Goal: Task Accomplishment & Management: Manage account settings

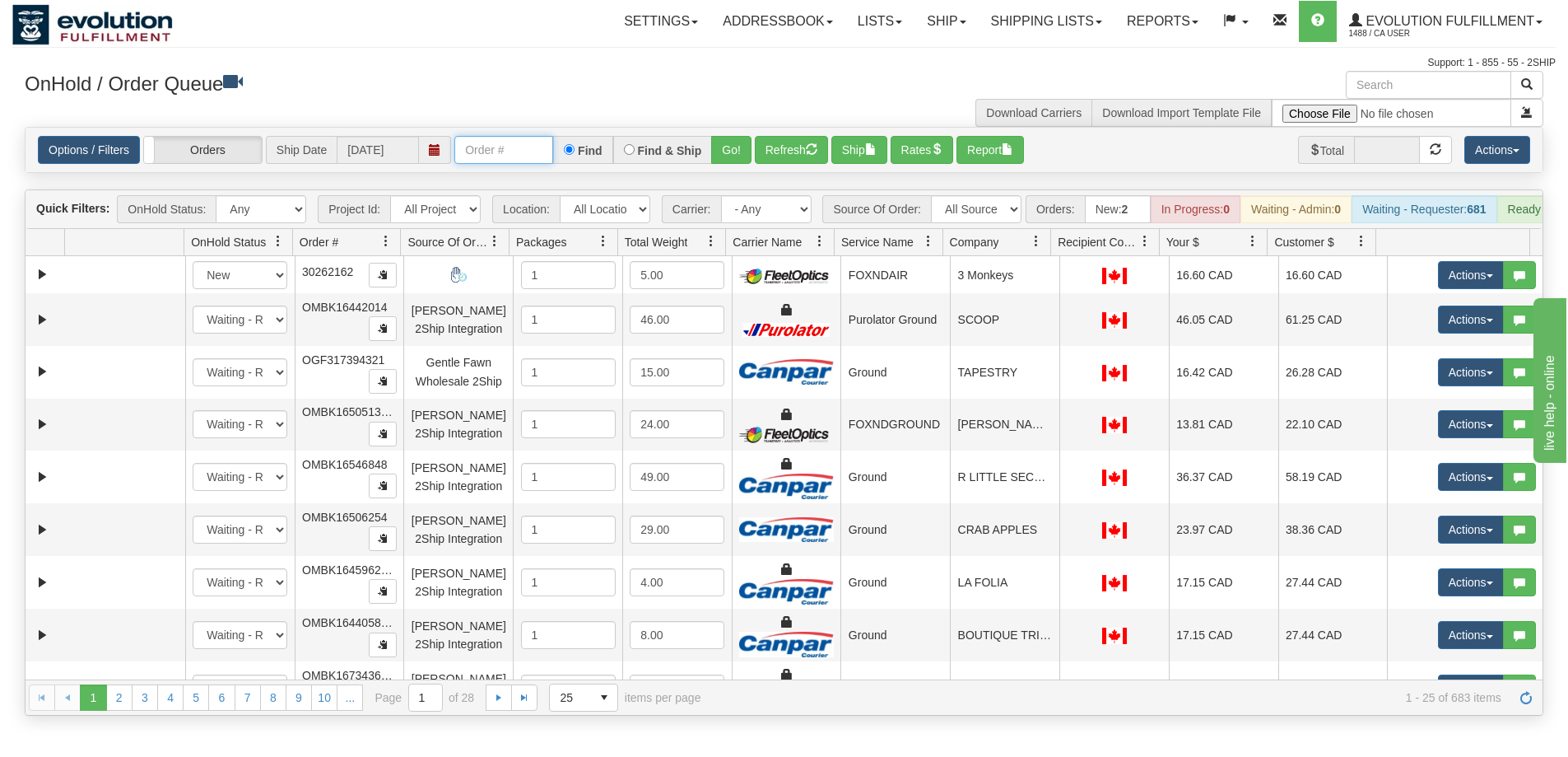
click at [499, 147] on input "text" at bounding box center [503, 149] width 98 height 28
type input "OMBK17234548"
click at [725, 147] on button "Go!" at bounding box center [731, 149] width 40 height 28
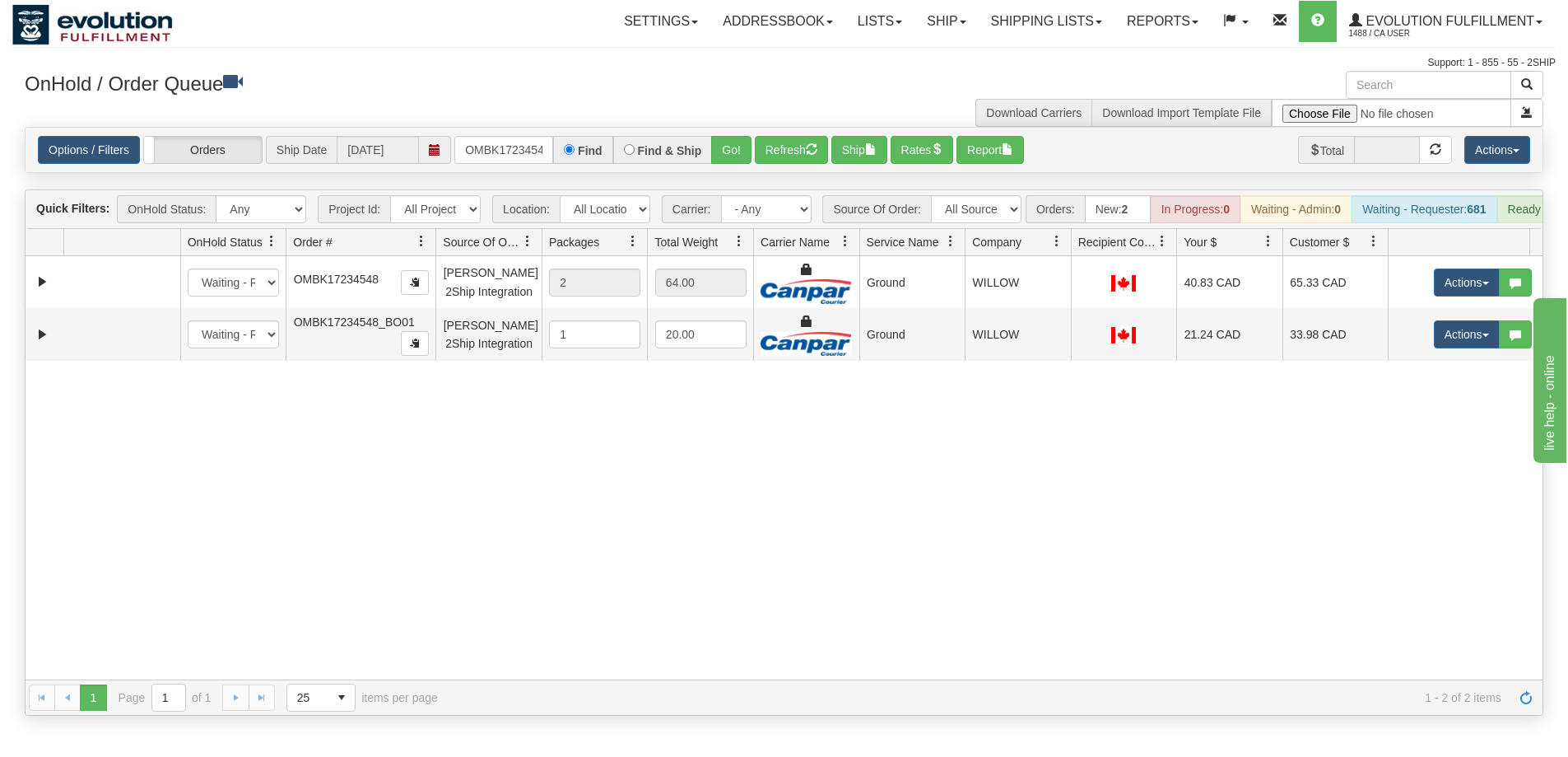
drag, startPoint x: 400, startPoint y: 251, endPoint x: 410, endPoint y: 252, distance: 10.0
click at [410, 252] on div "Id Location Request Id Reply Id OnHold Status Order # Source Of Order Packages …" at bounding box center [778, 242] width 1505 height 26
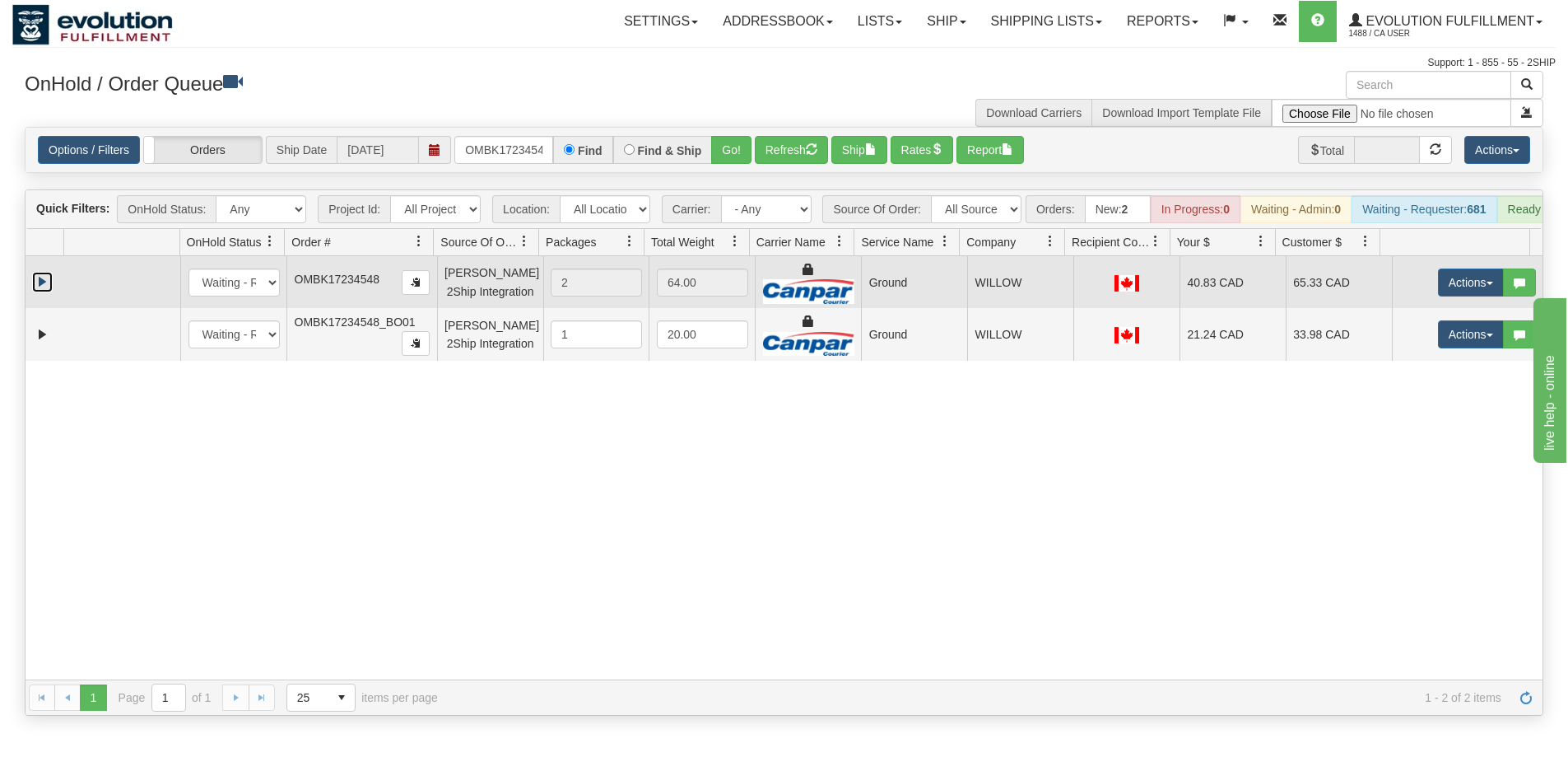
click at [43, 292] on link "Expand" at bounding box center [42, 282] width 20 height 20
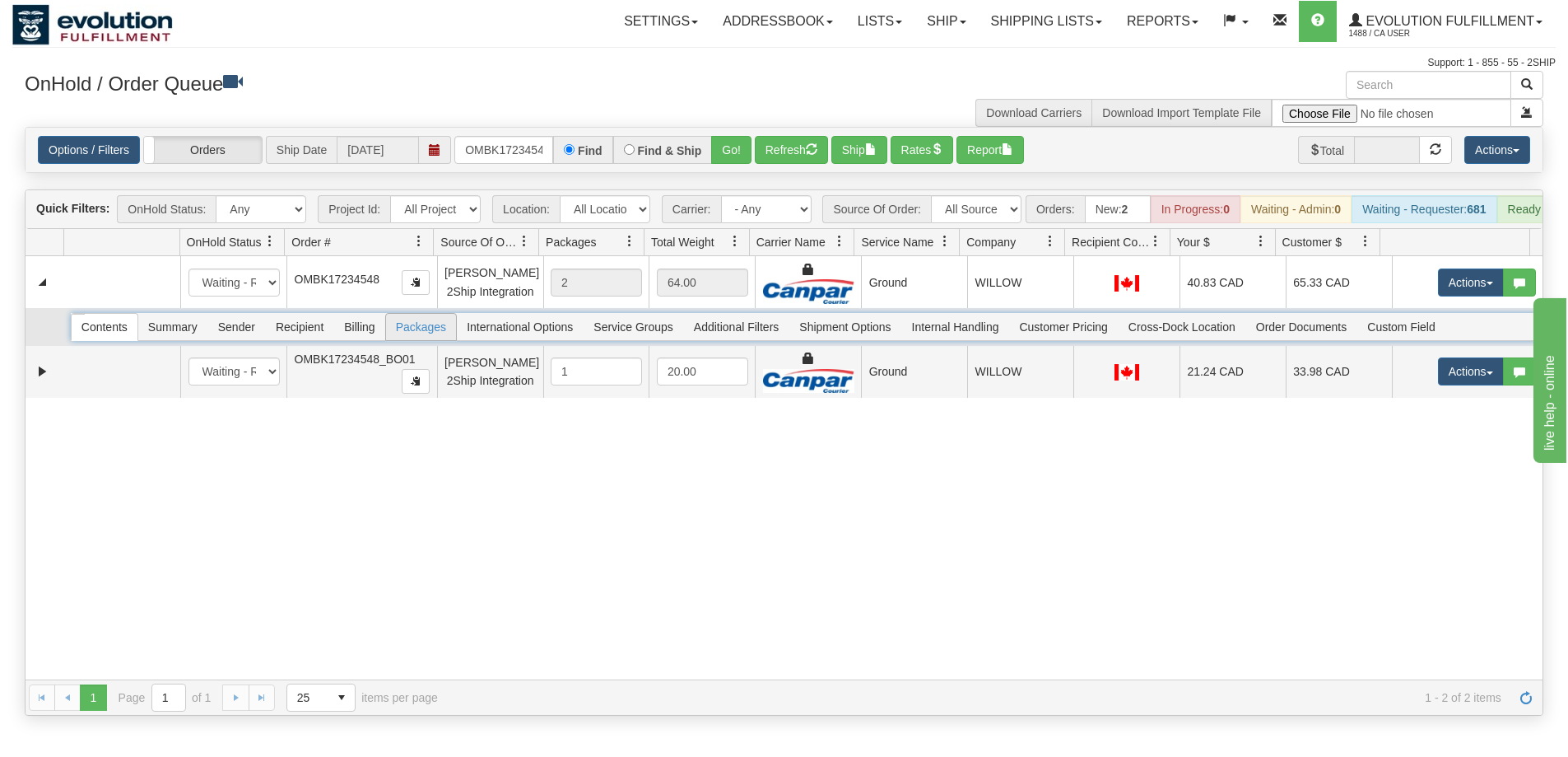
click at [433, 333] on span "Packages" at bounding box center [421, 327] width 70 height 26
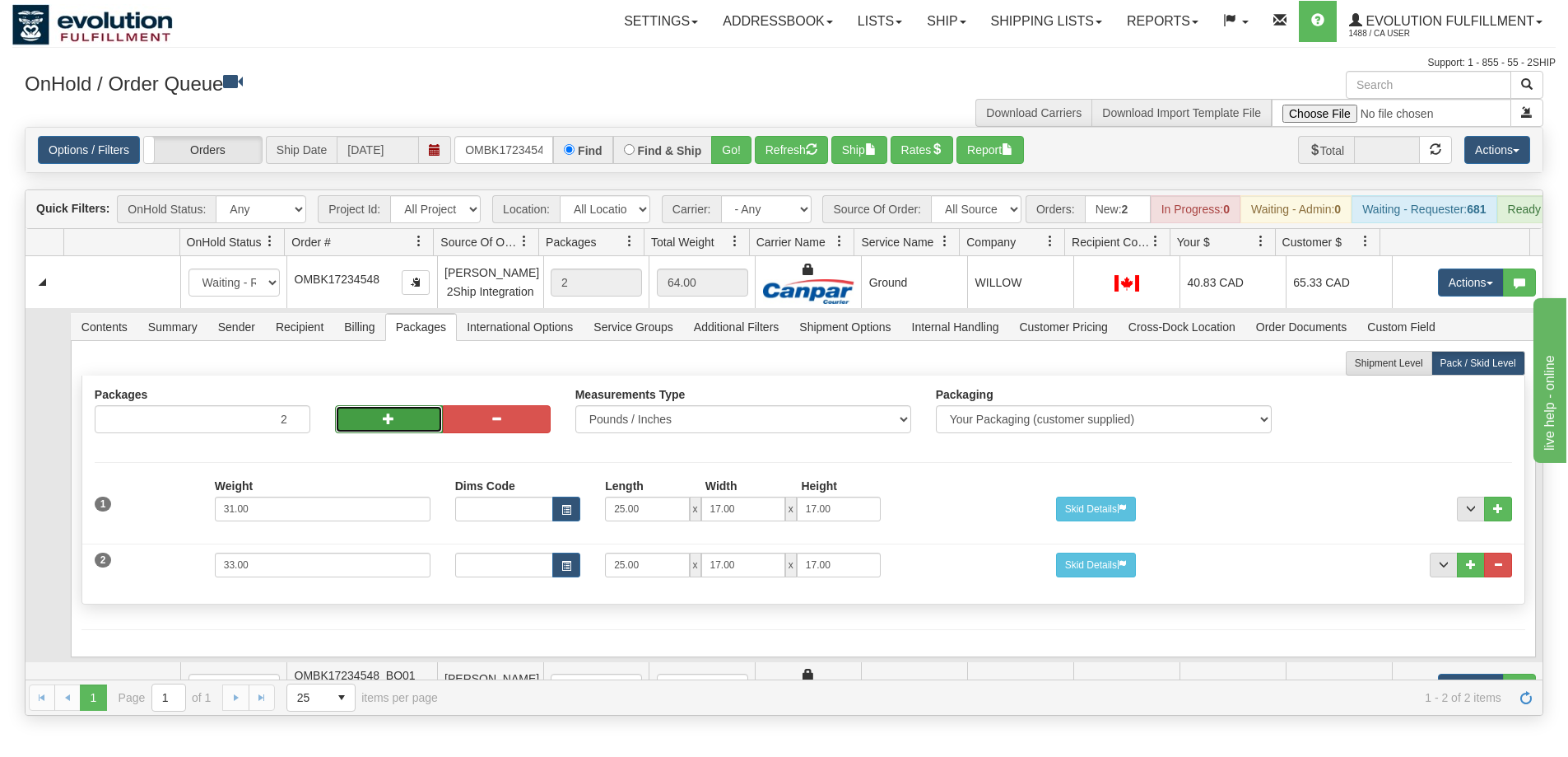
click at [393, 433] on button "button" at bounding box center [389, 418] width 108 height 28
click at [391, 424] on span "button" at bounding box center [389, 418] width 12 height 12
type input "4"
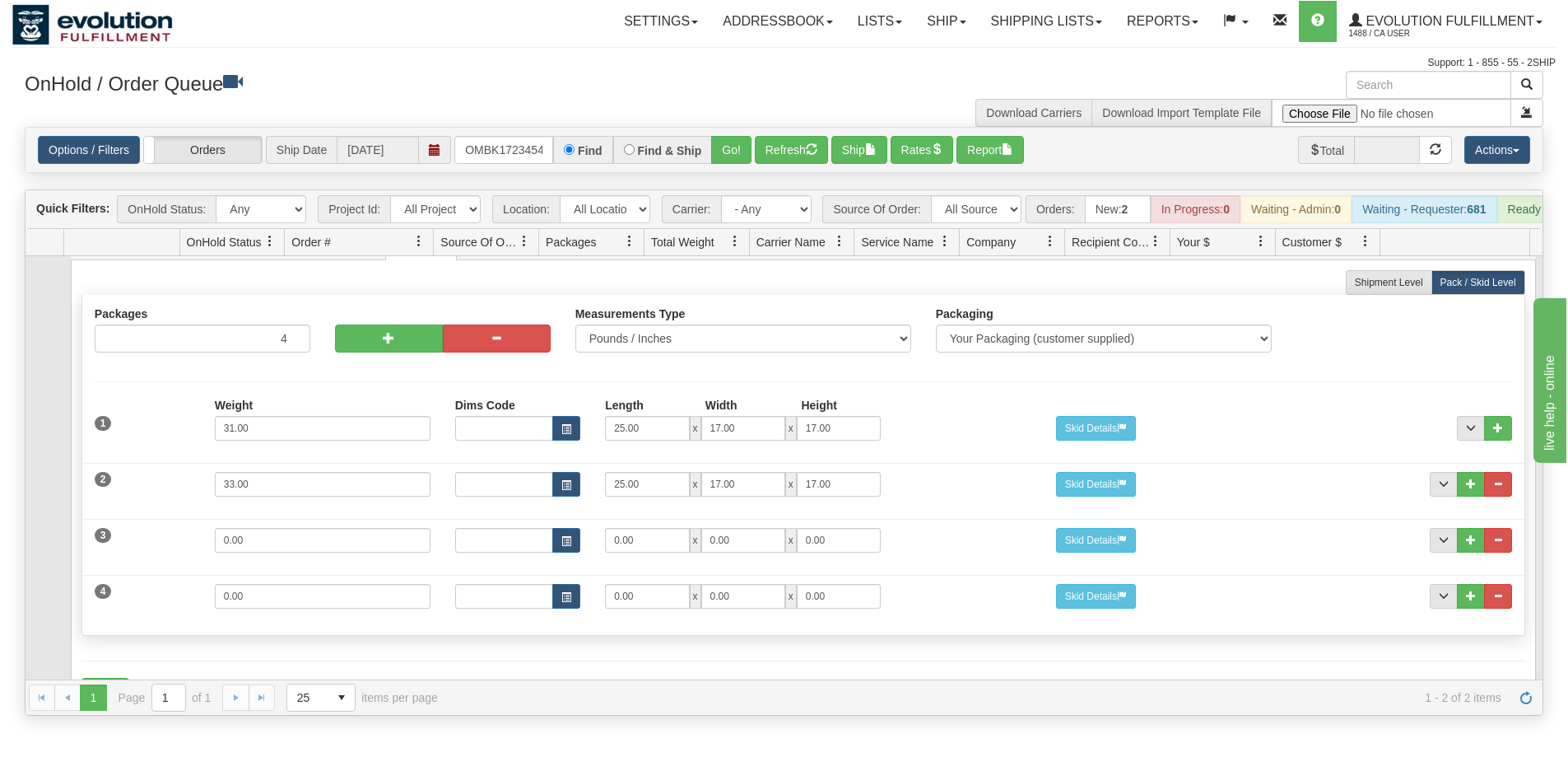
scroll to position [187, 0]
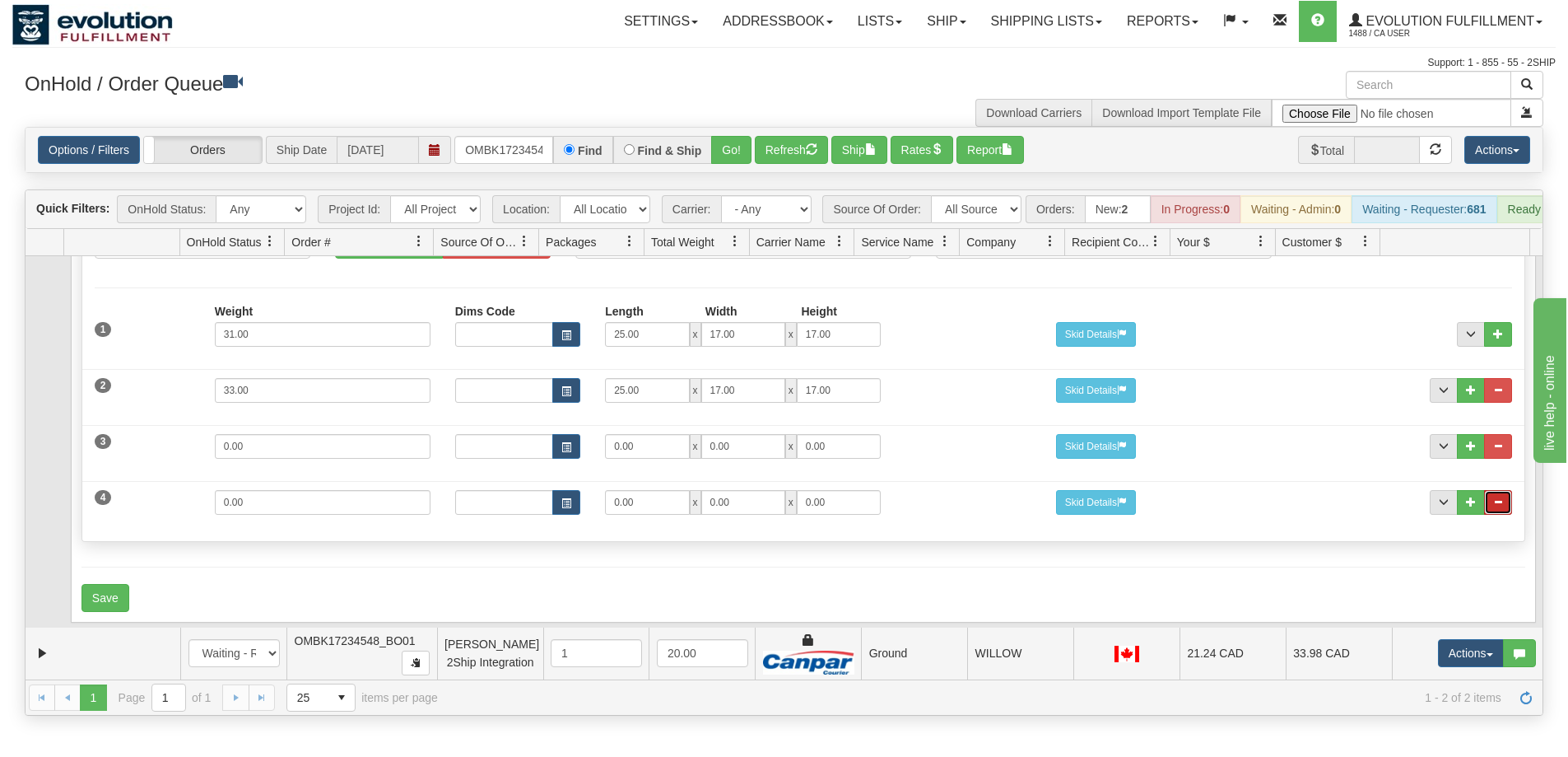
click at [1491, 498] on button "..." at bounding box center [1498, 502] width 28 height 24
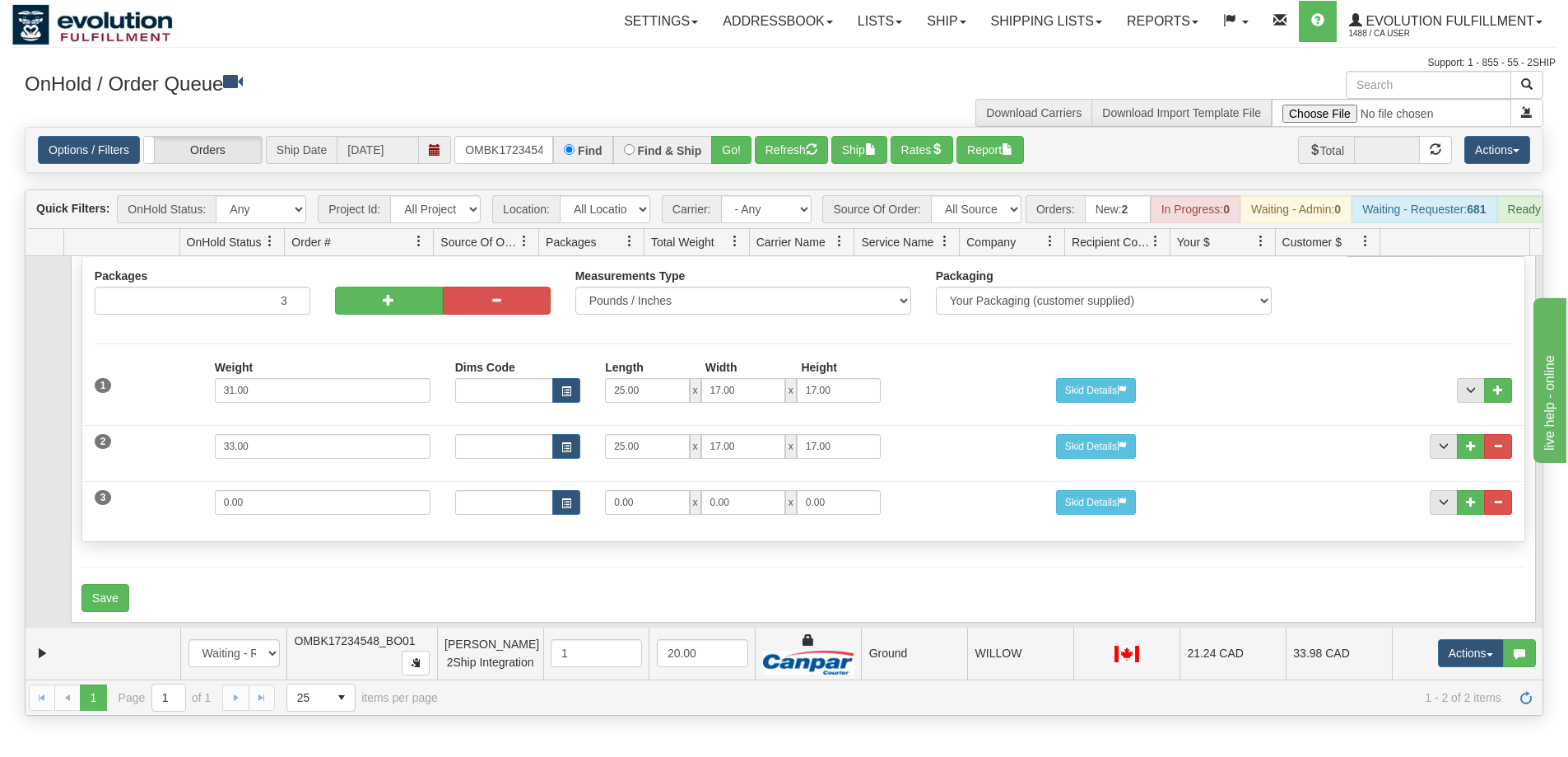
scroll to position [131, 0]
drag, startPoint x: 246, startPoint y: 500, endPoint x: 191, endPoint y: 496, distance: 55.1
click at [191, 496] on div "3 Weight 0.00 Dims Code Length Width Height 0.00 x 0.00 x" at bounding box center [804, 500] width 1443 height 56
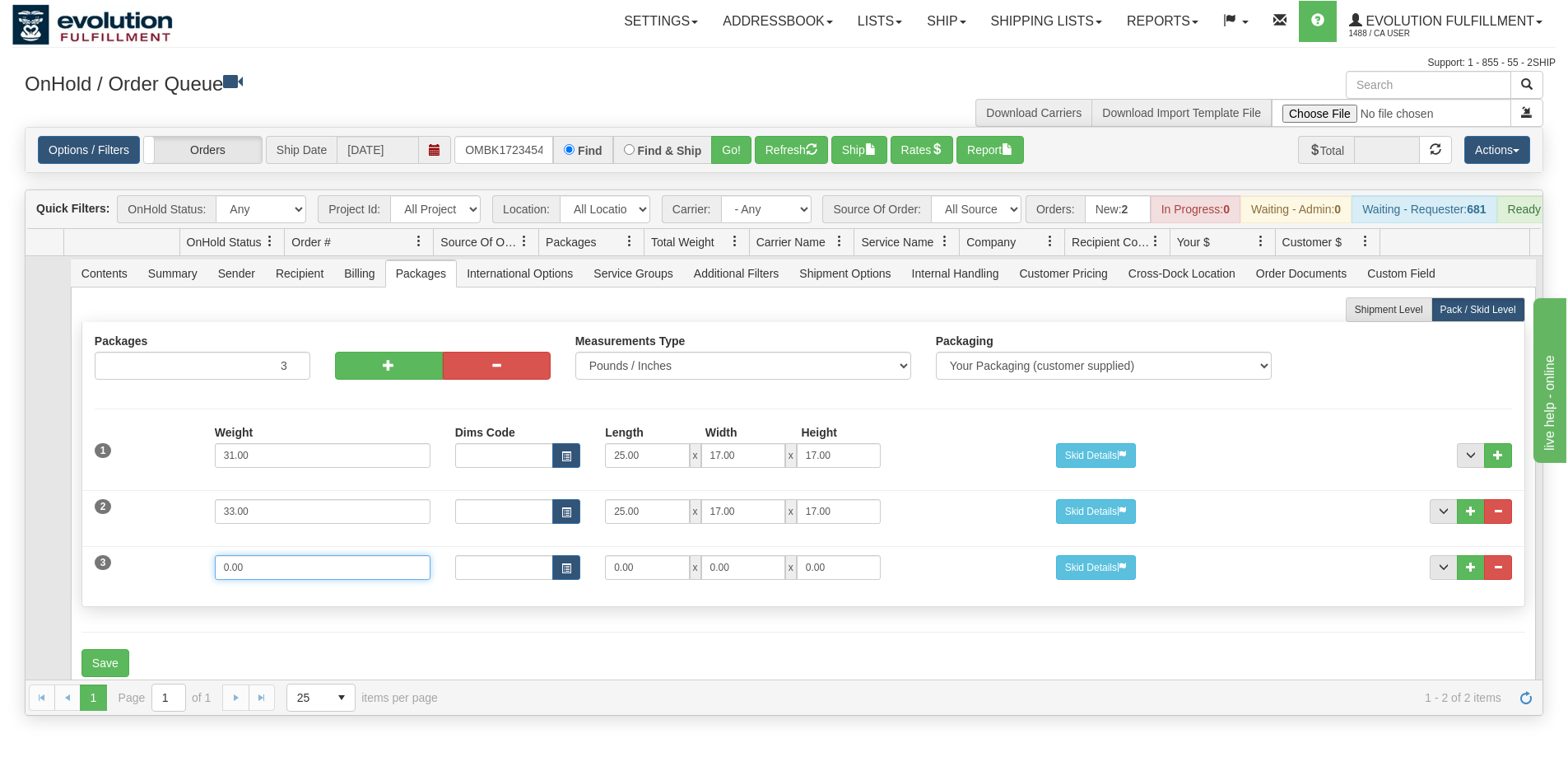
scroll to position [83, 0]
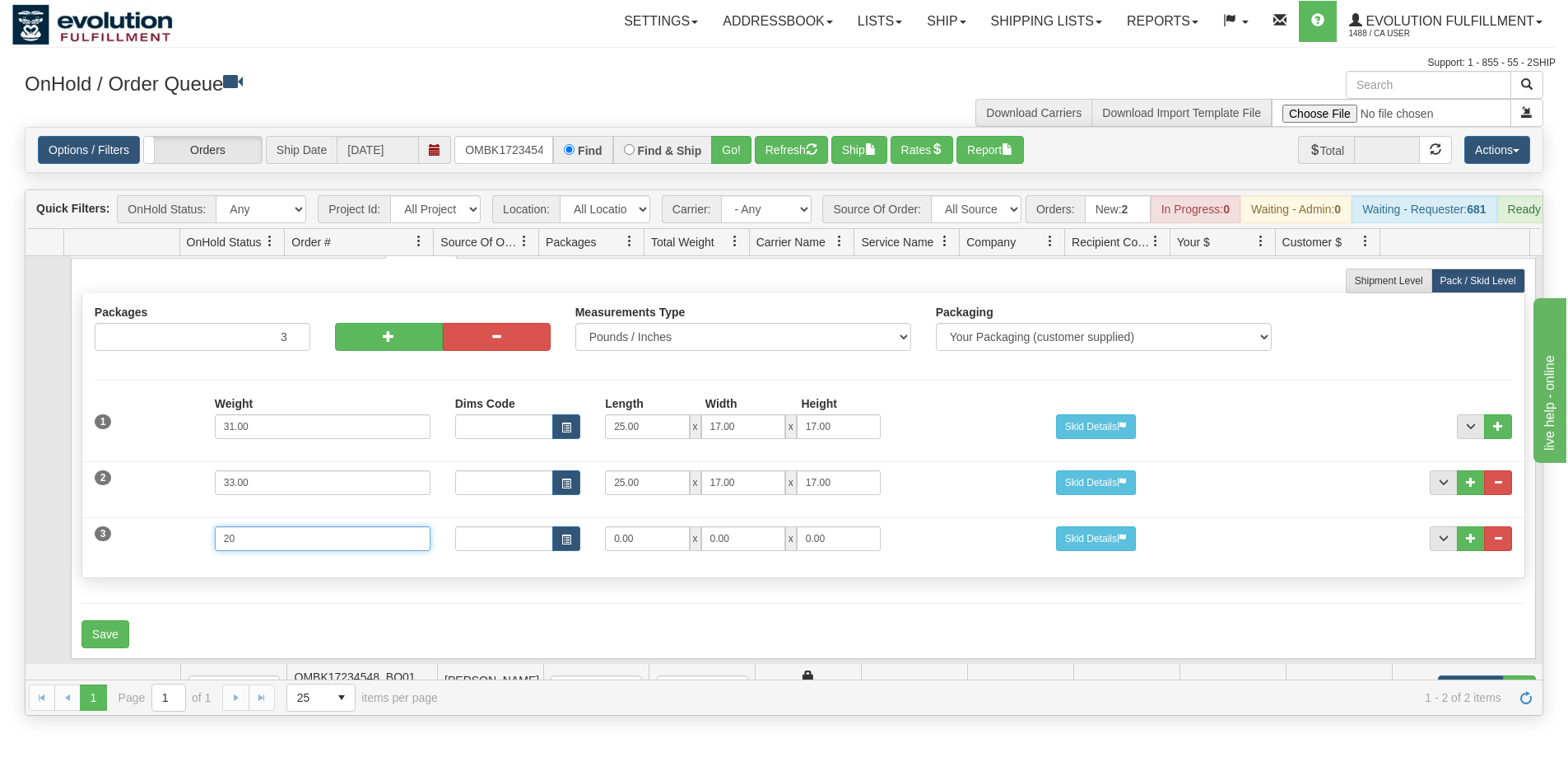
type input "20"
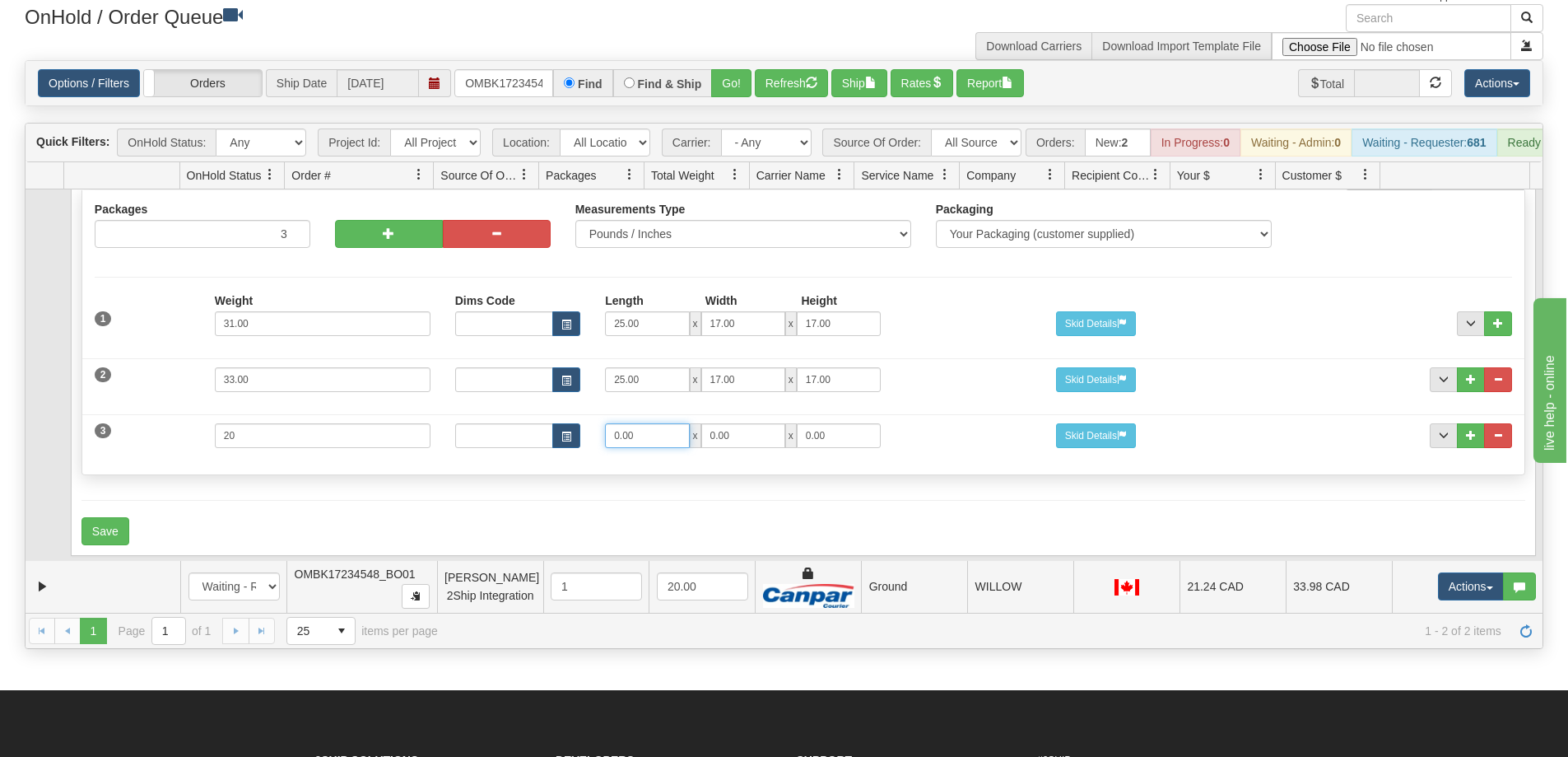
scroll to position [165, 0]
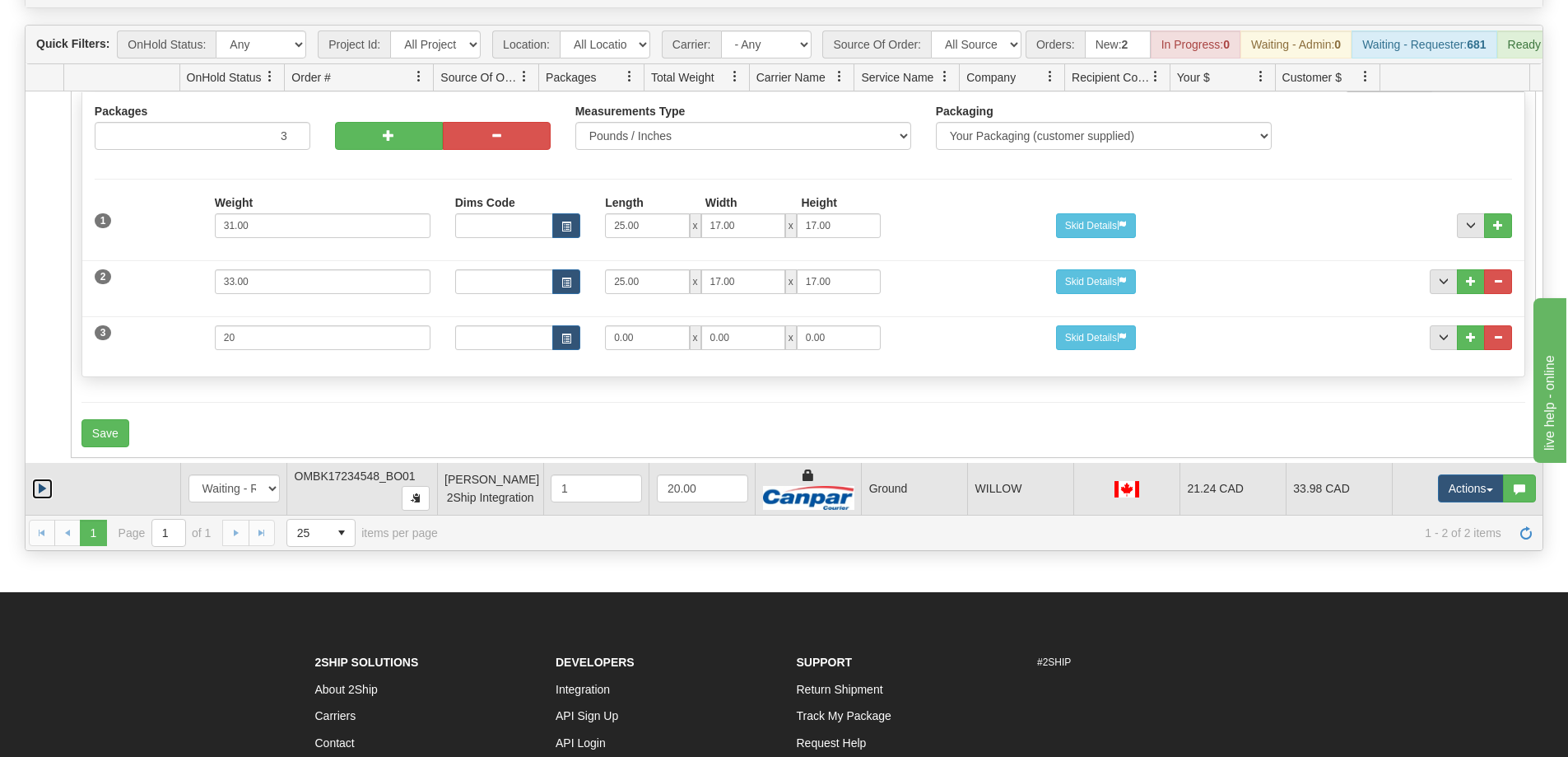
click at [46, 499] on link "Expand" at bounding box center [42, 488] width 20 height 20
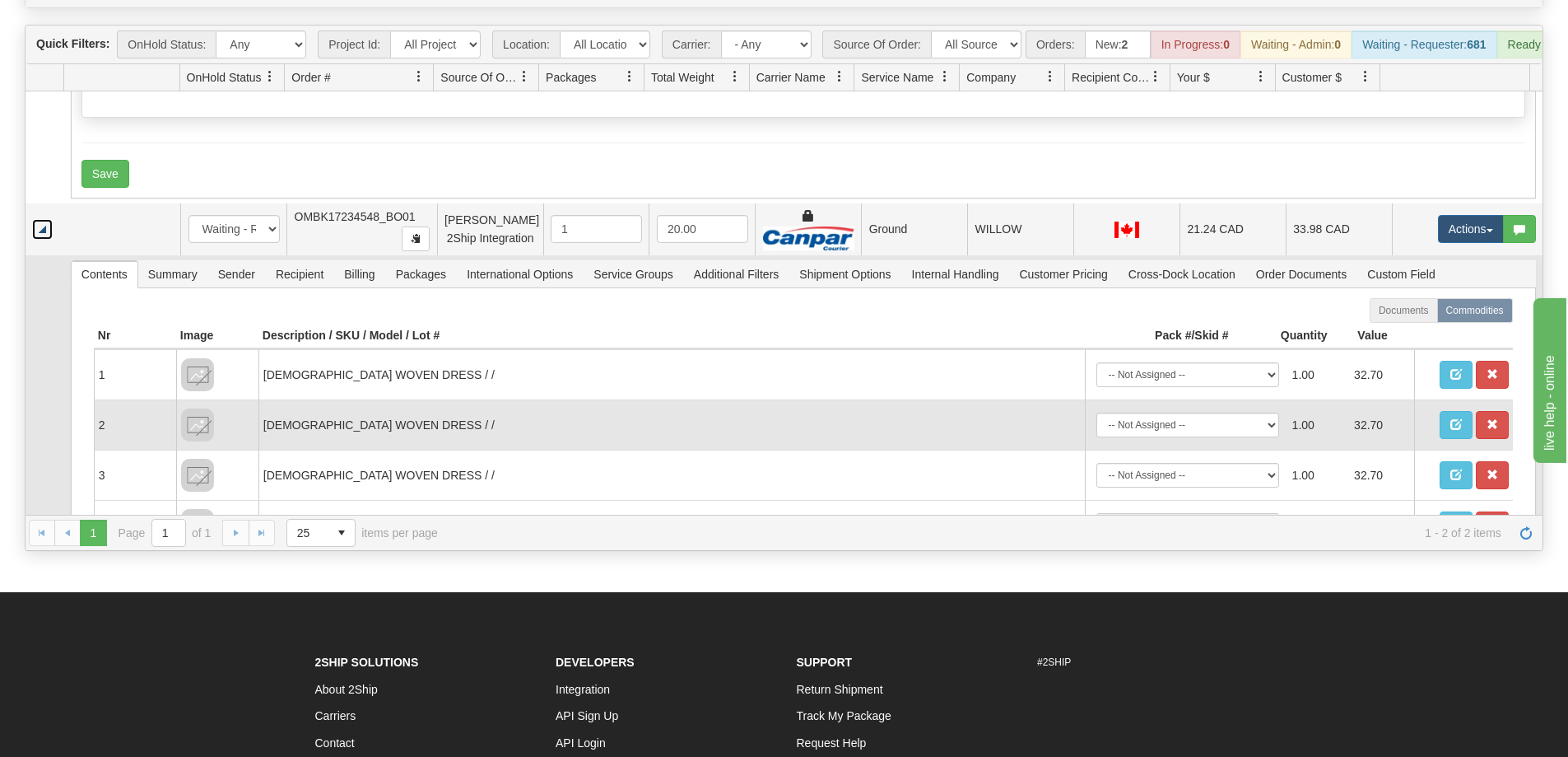
scroll to position [461, 0]
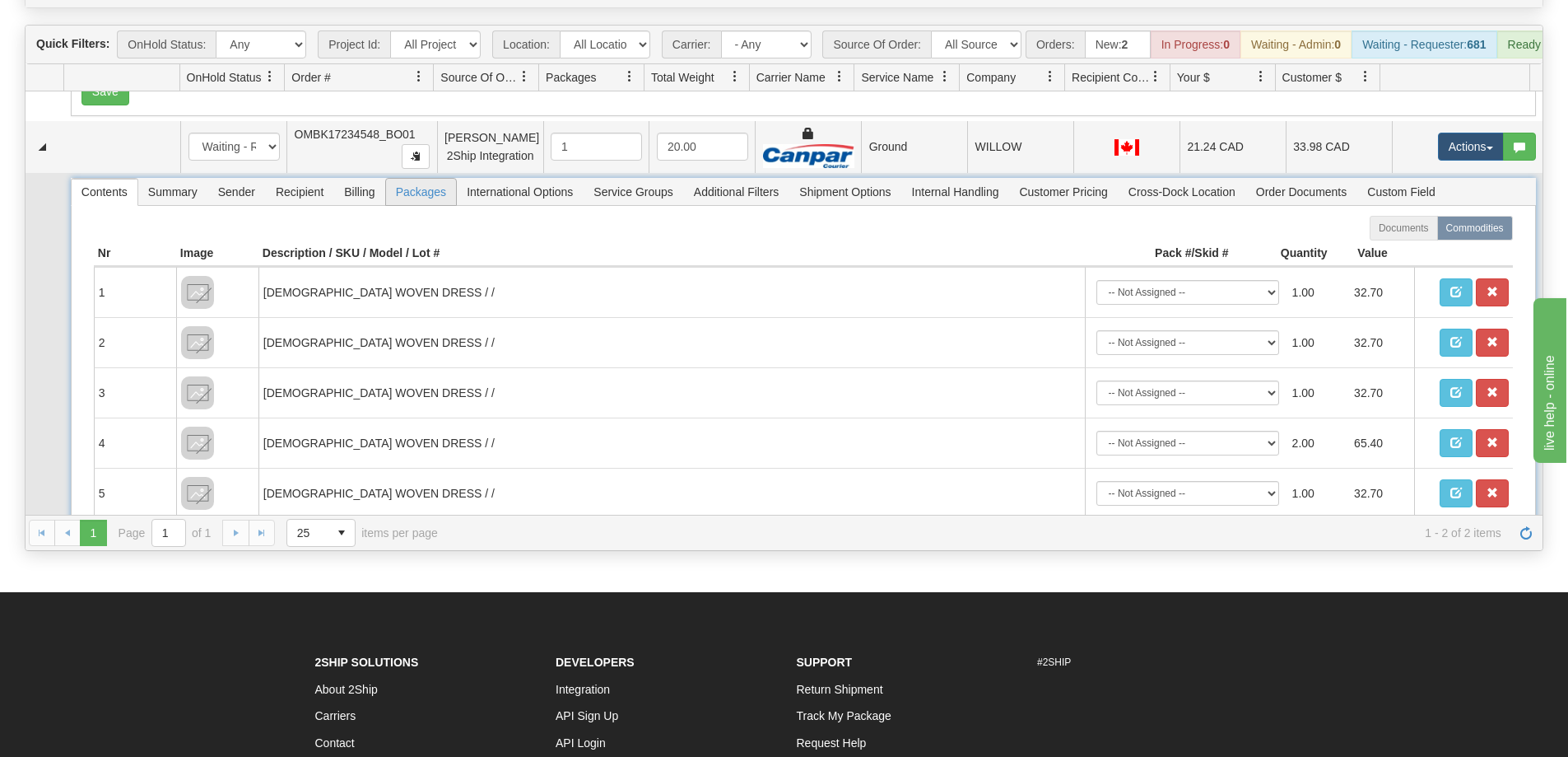
click at [418, 205] on span "Packages" at bounding box center [421, 191] width 70 height 26
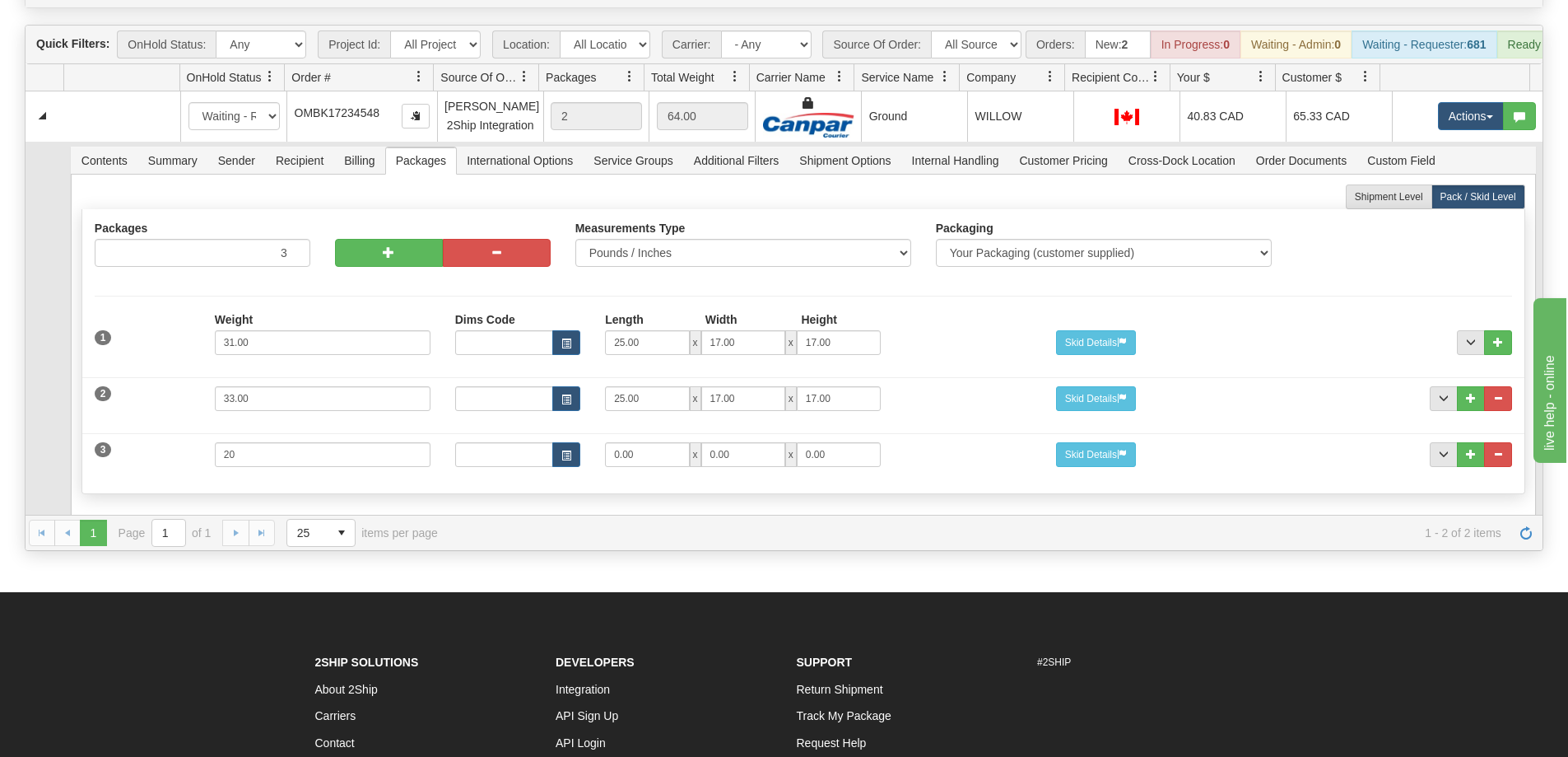
scroll to position [0, 0]
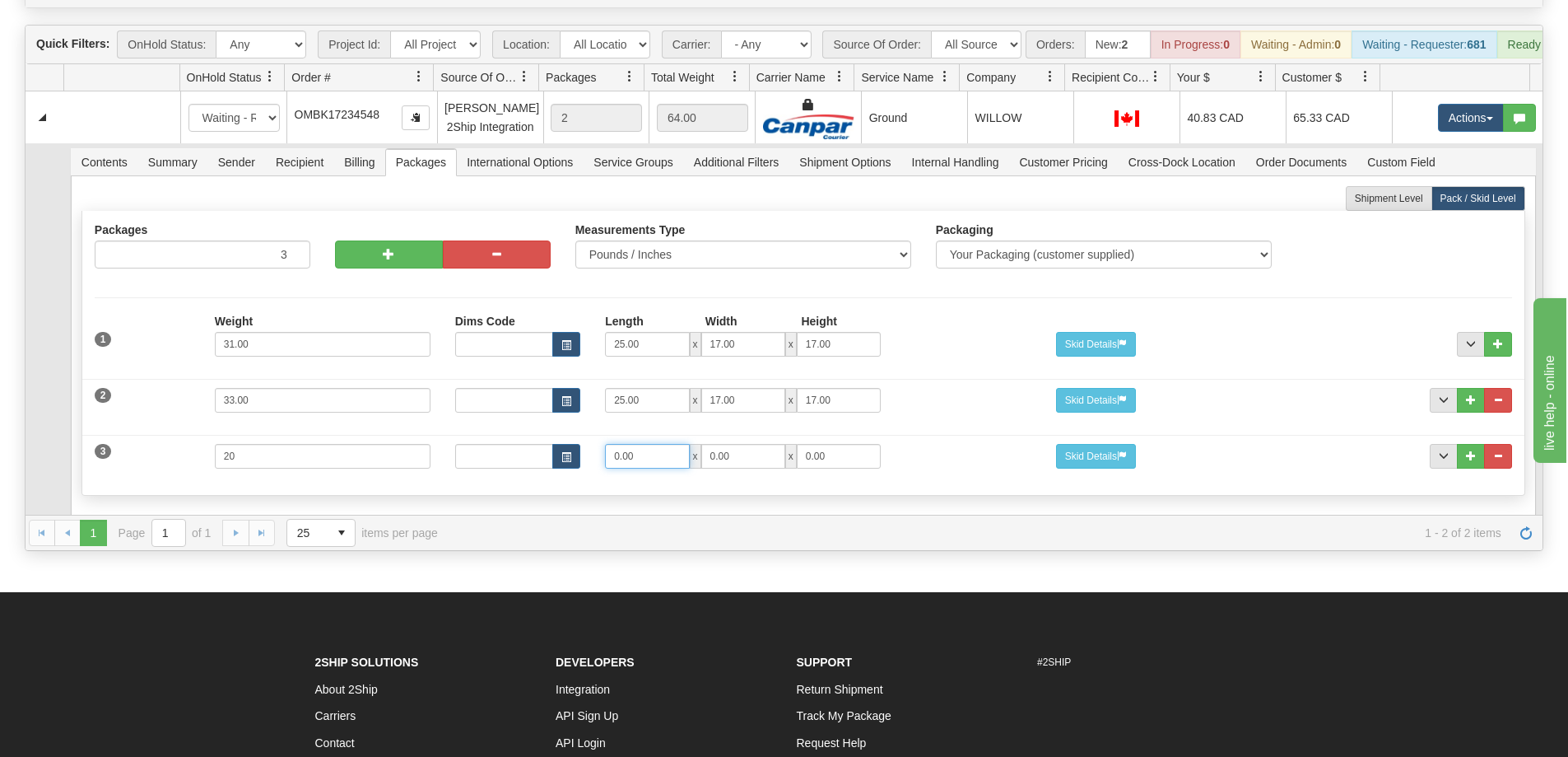
drag, startPoint x: 637, startPoint y: 471, endPoint x: 579, endPoint y: 456, distance: 59.9
click at [579, 456] on div "Dims Code Length Width Height 0.00 x 0.00 x 0.00" at bounding box center [743, 456] width 601 height 24
type input "21"
type input "15"
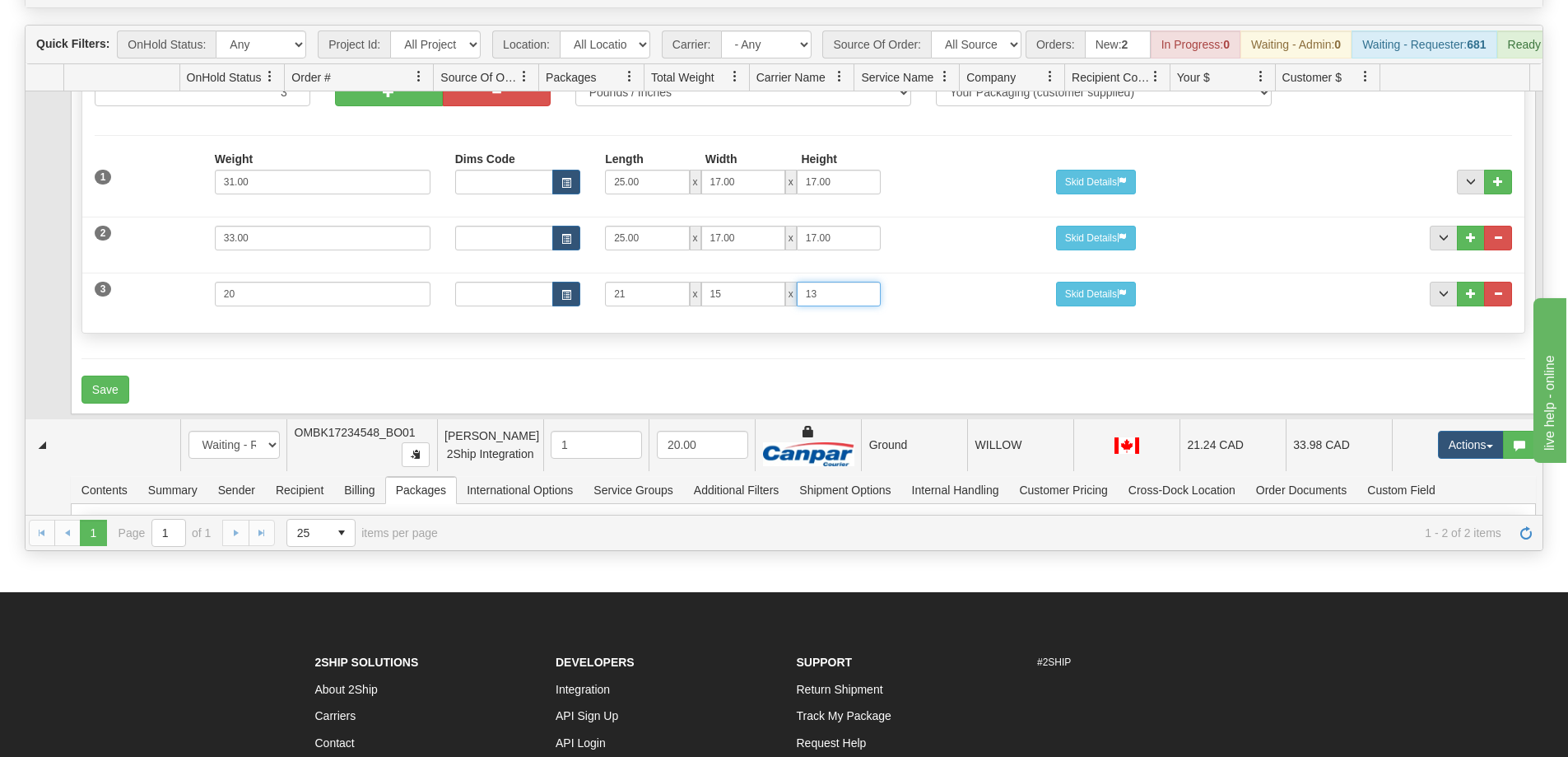
scroll to position [165, 0]
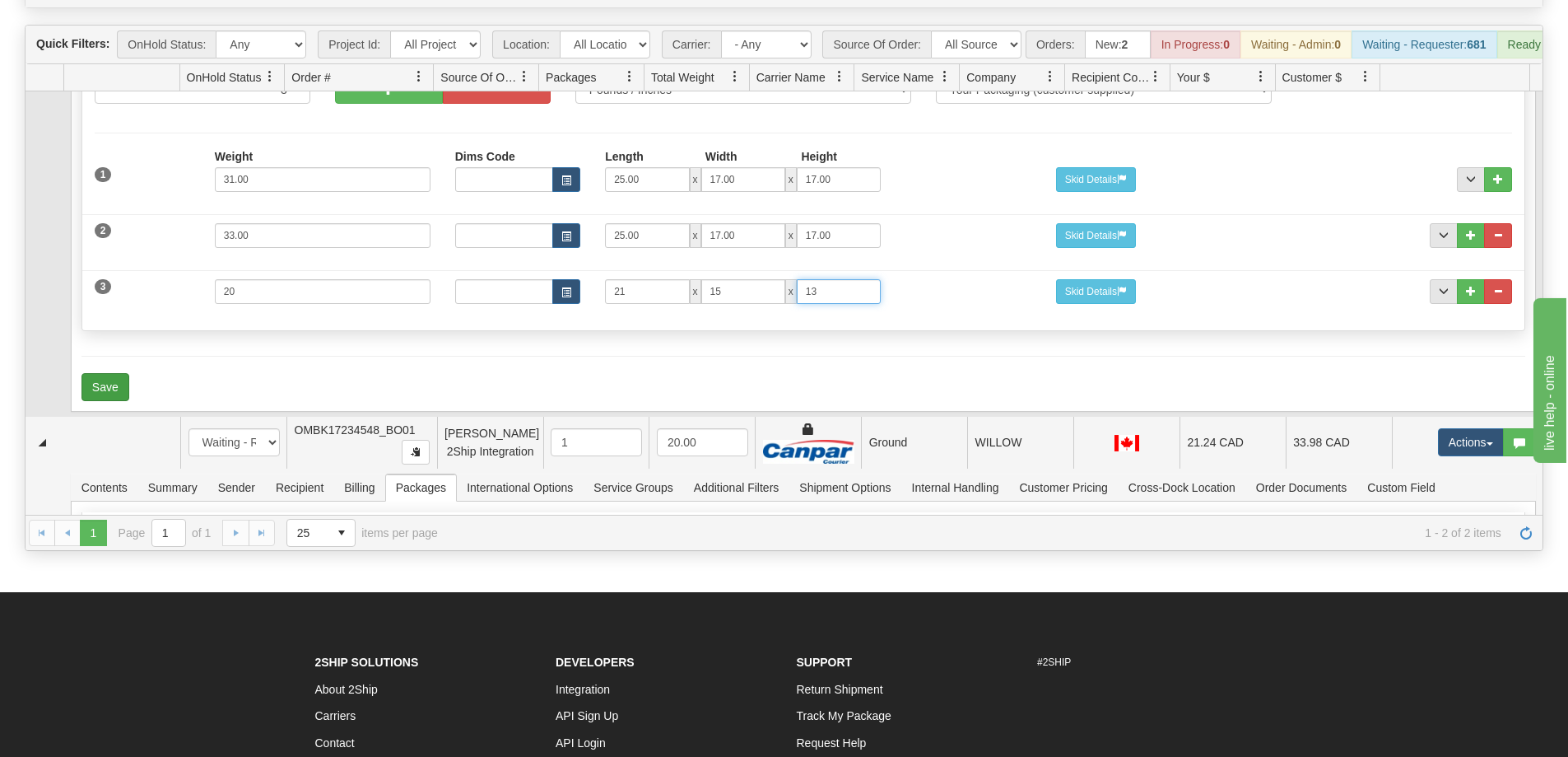
type input "13"
click at [121, 401] on button "Save" at bounding box center [105, 386] width 48 height 28
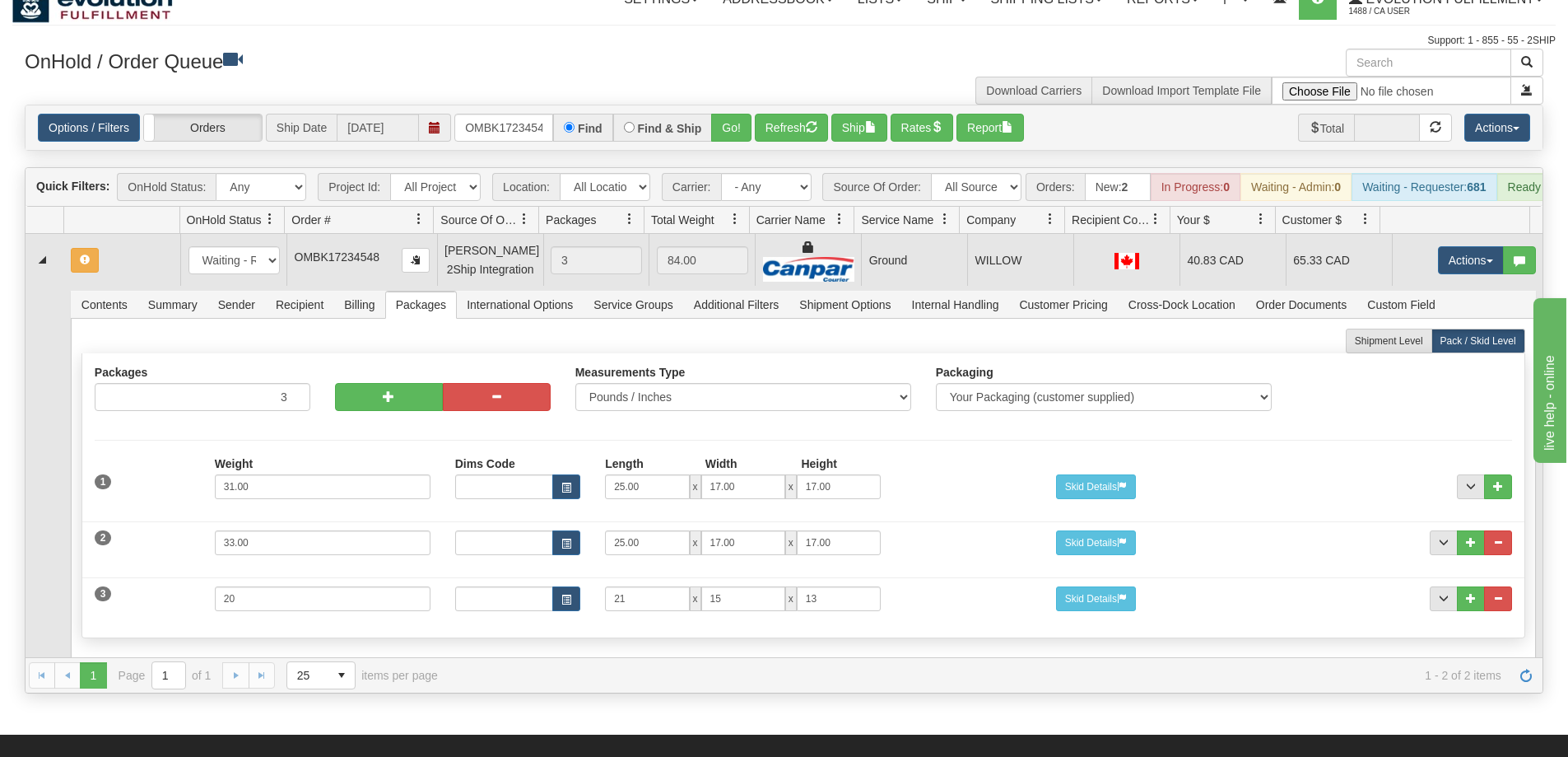
scroll to position [0, 0]
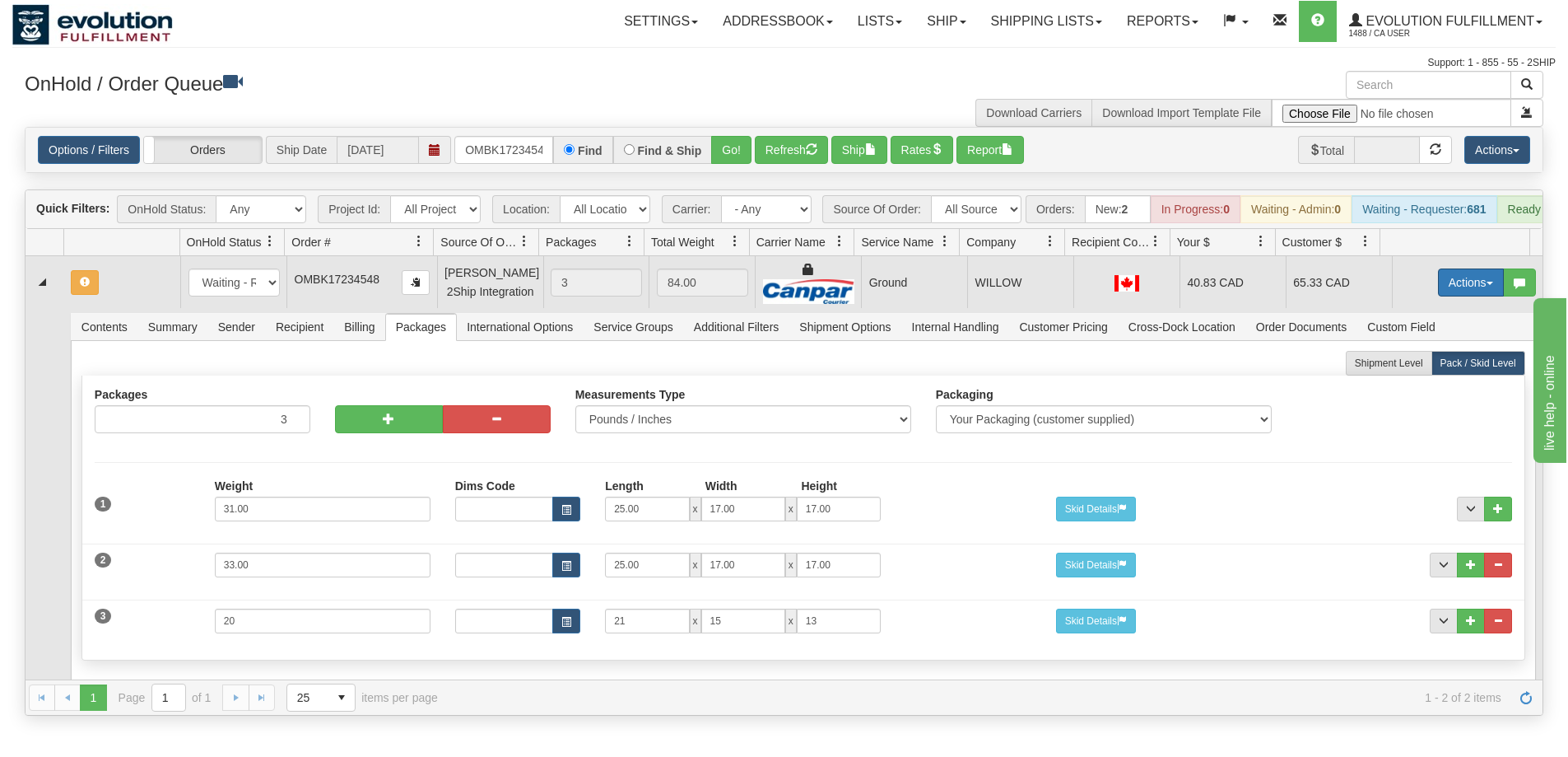
click at [1464, 295] on button "Actions" at bounding box center [1471, 282] width 66 height 28
click at [1429, 342] on span "Refresh Rates" at bounding box center [1430, 335] width 85 height 13
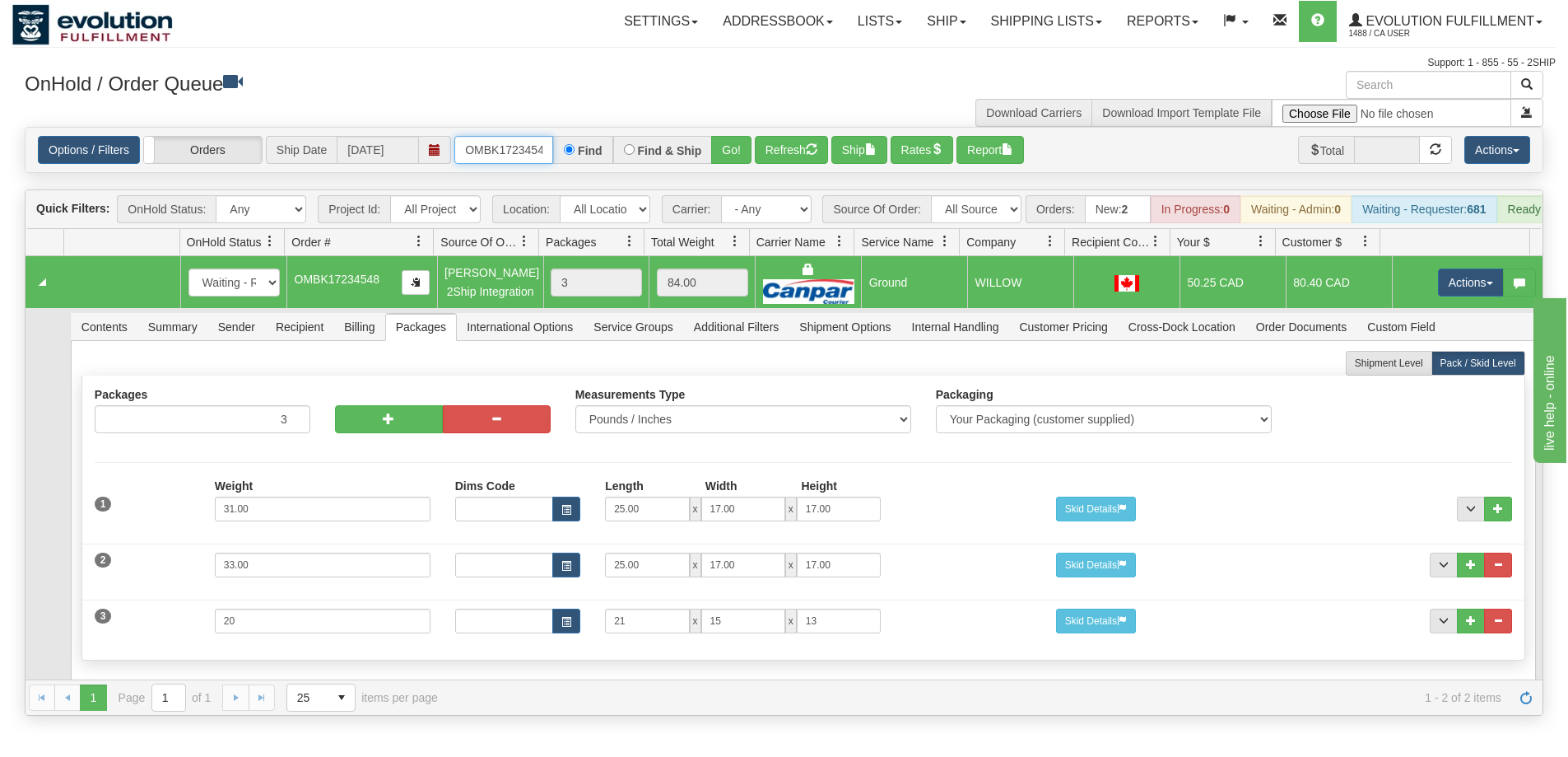
scroll to position [0, 8]
drag, startPoint x: 466, startPoint y: 143, endPoint x: 644, endPoint y: 143, distance: 178.0
click at [644, 143] on div "OMBK17234548 Find Find & Ship Go!" at bounding box center [603, 149] width 297 height 28
type input "OMBK17446392"
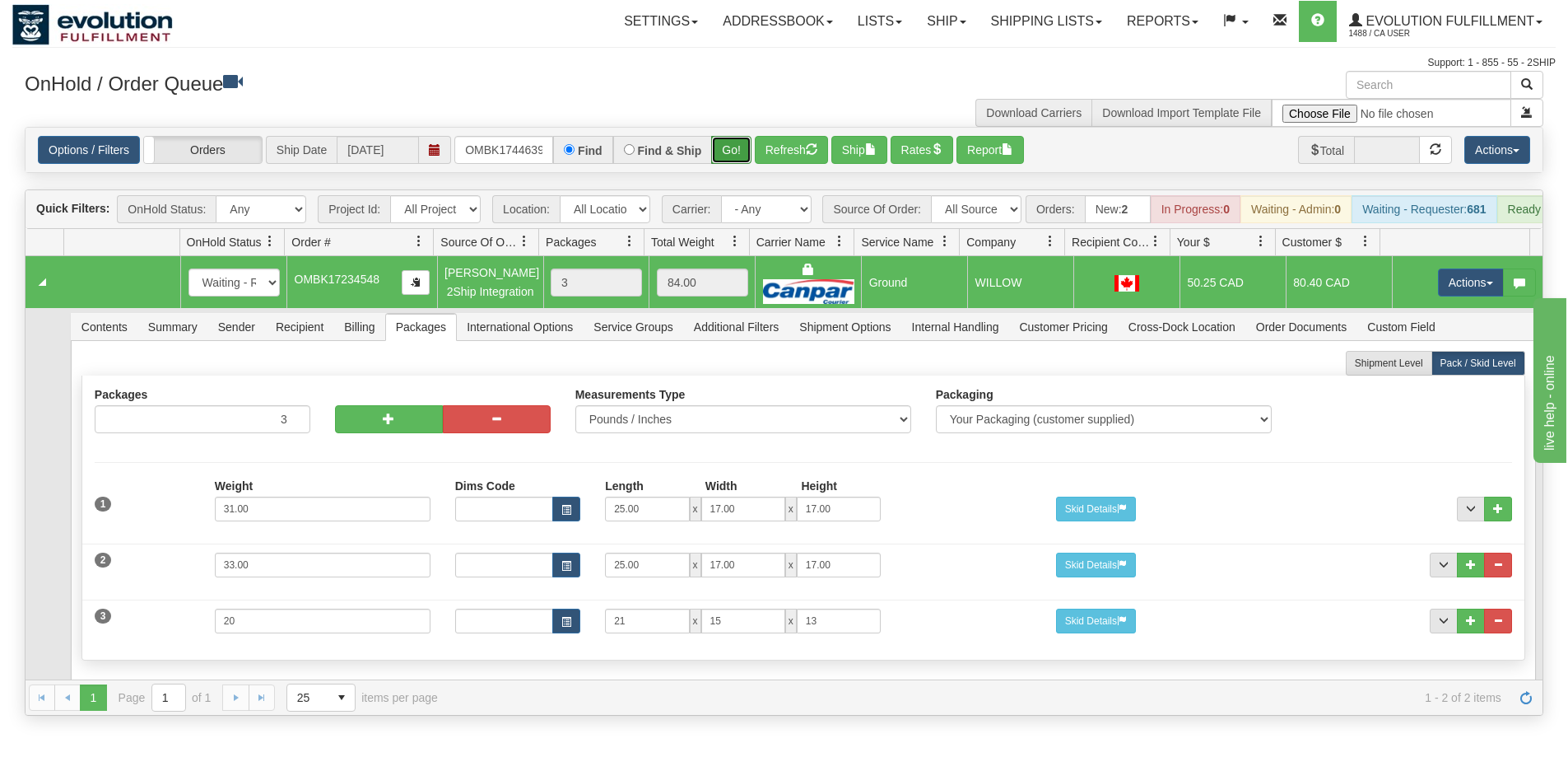
click at [741, 153] on button "Go!" at bounding box center [731, 149] width 40 height 28
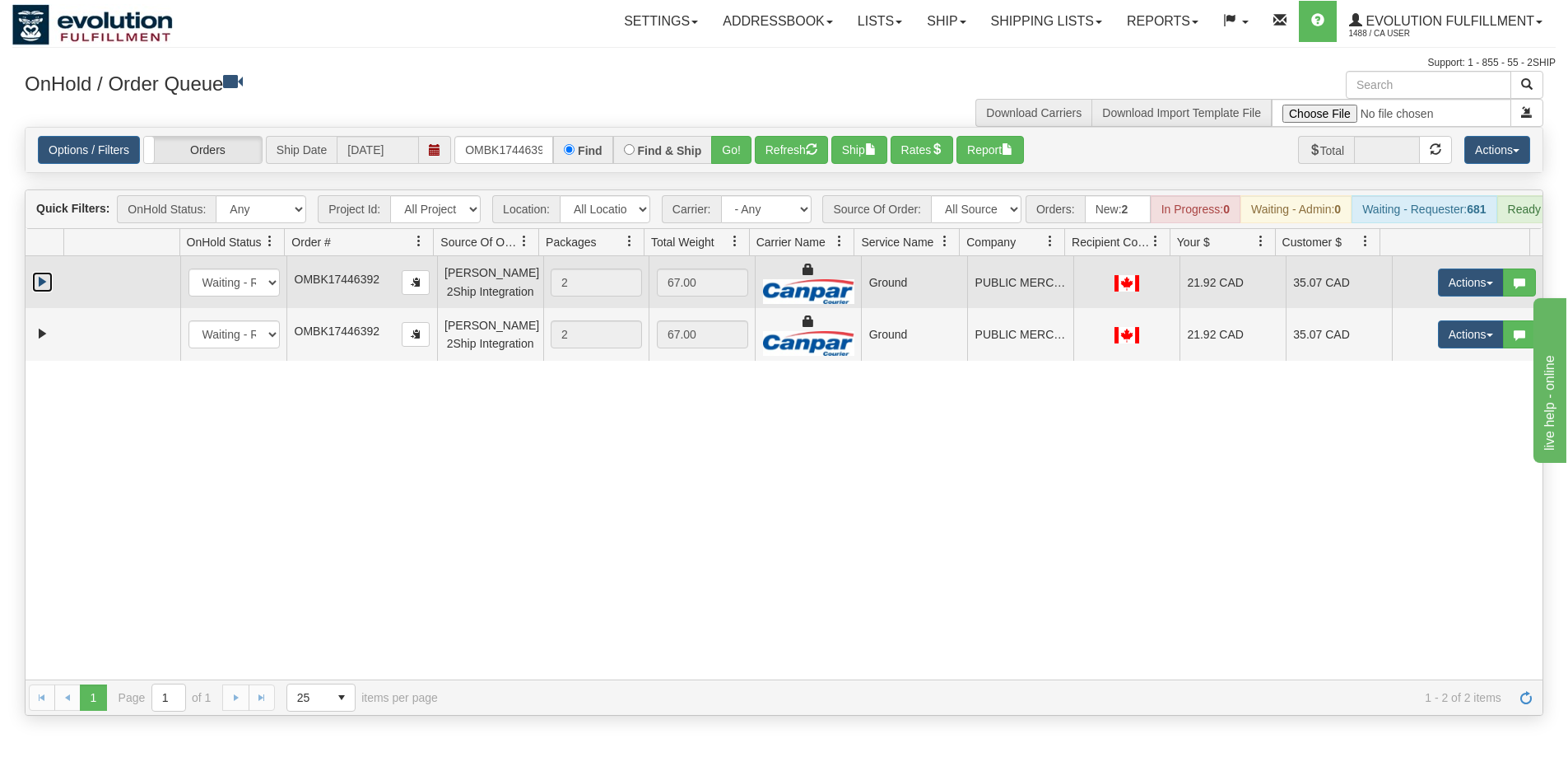
click at [37, 290] on link "Expand" at bounding box center [42, 282] width 20 height 20
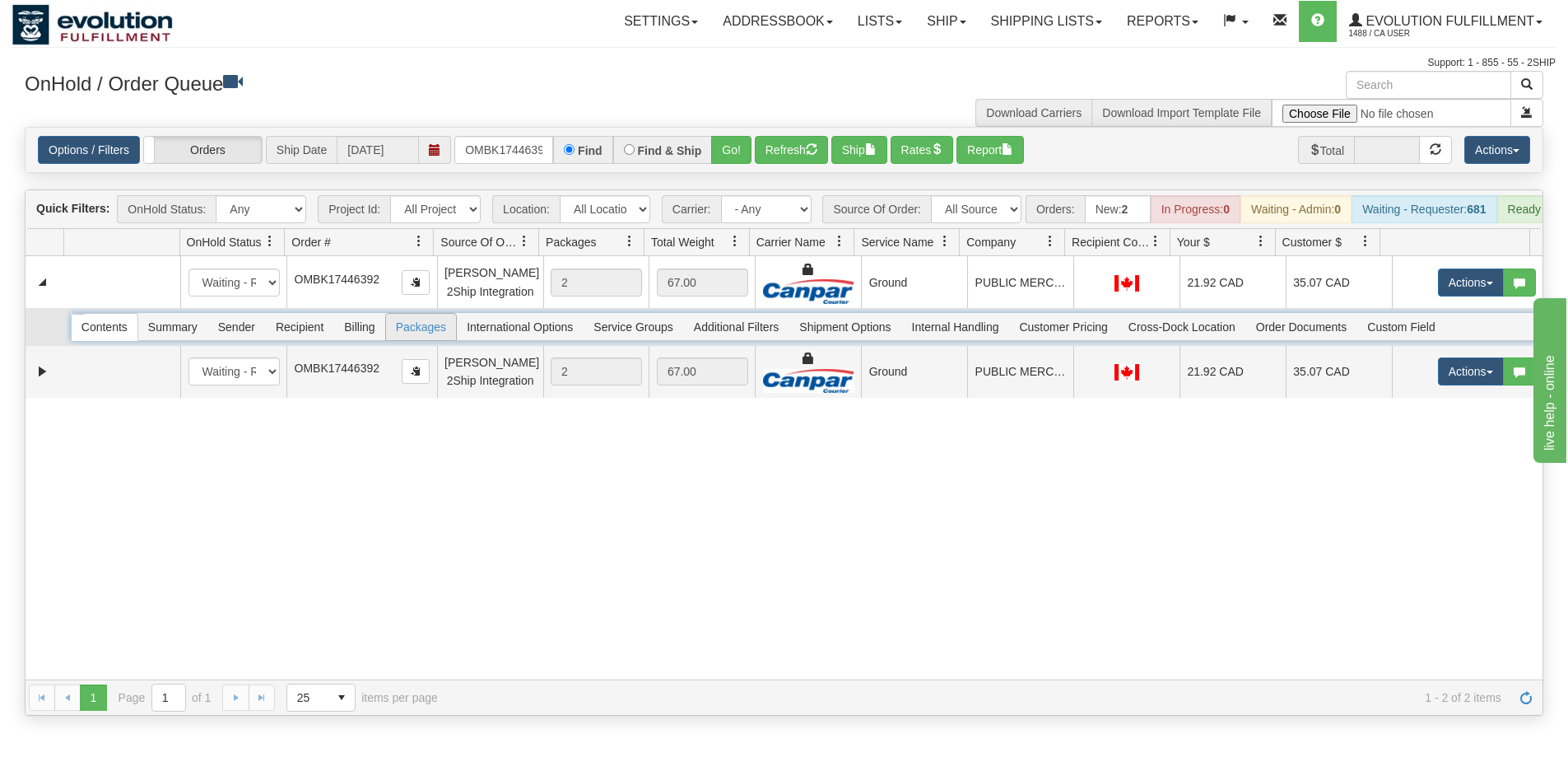
click at [416, 339] on span "Packages" at bounding box center [421, 327] width 70 height 26
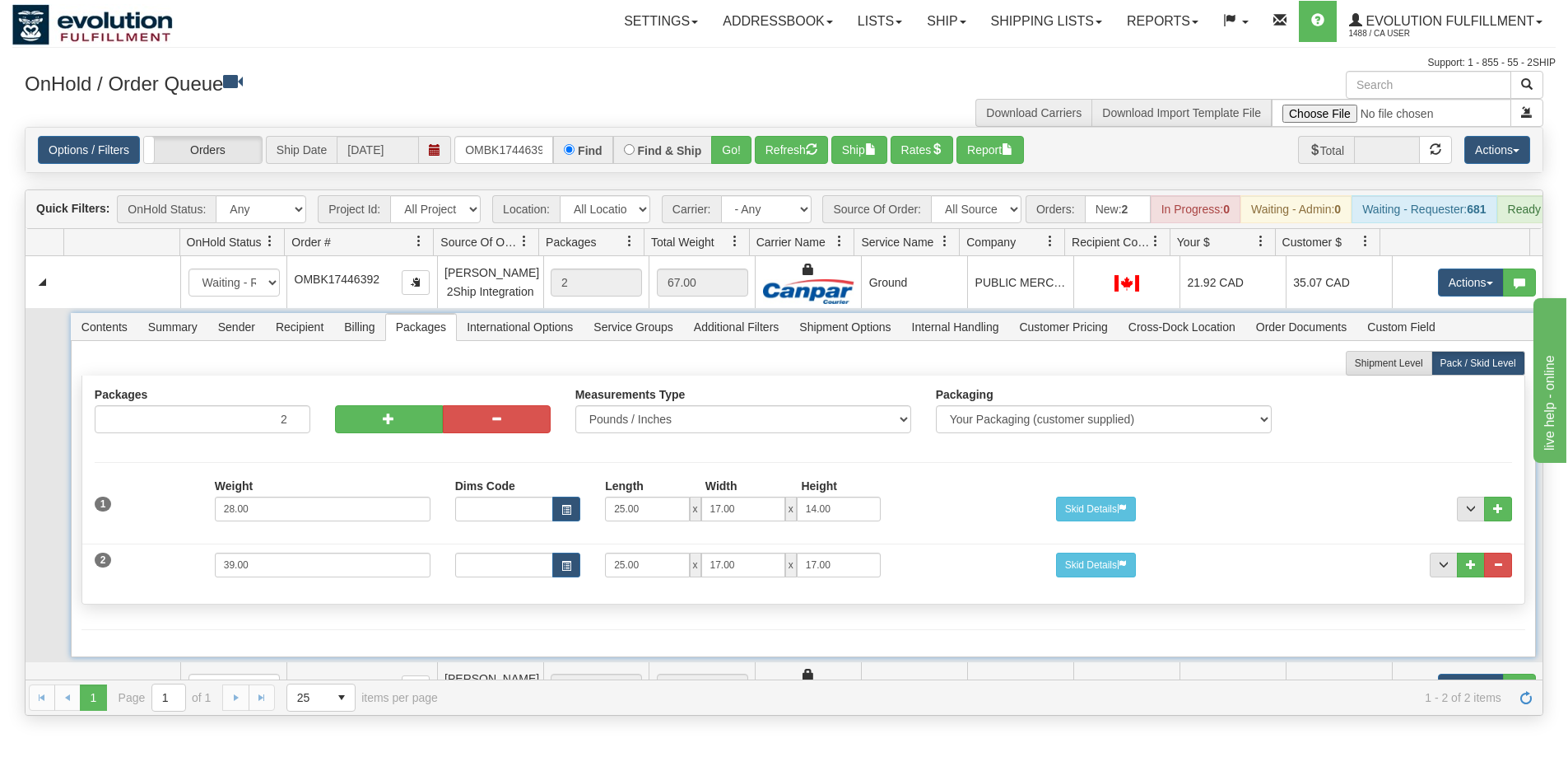
scroll to position [34, 0]
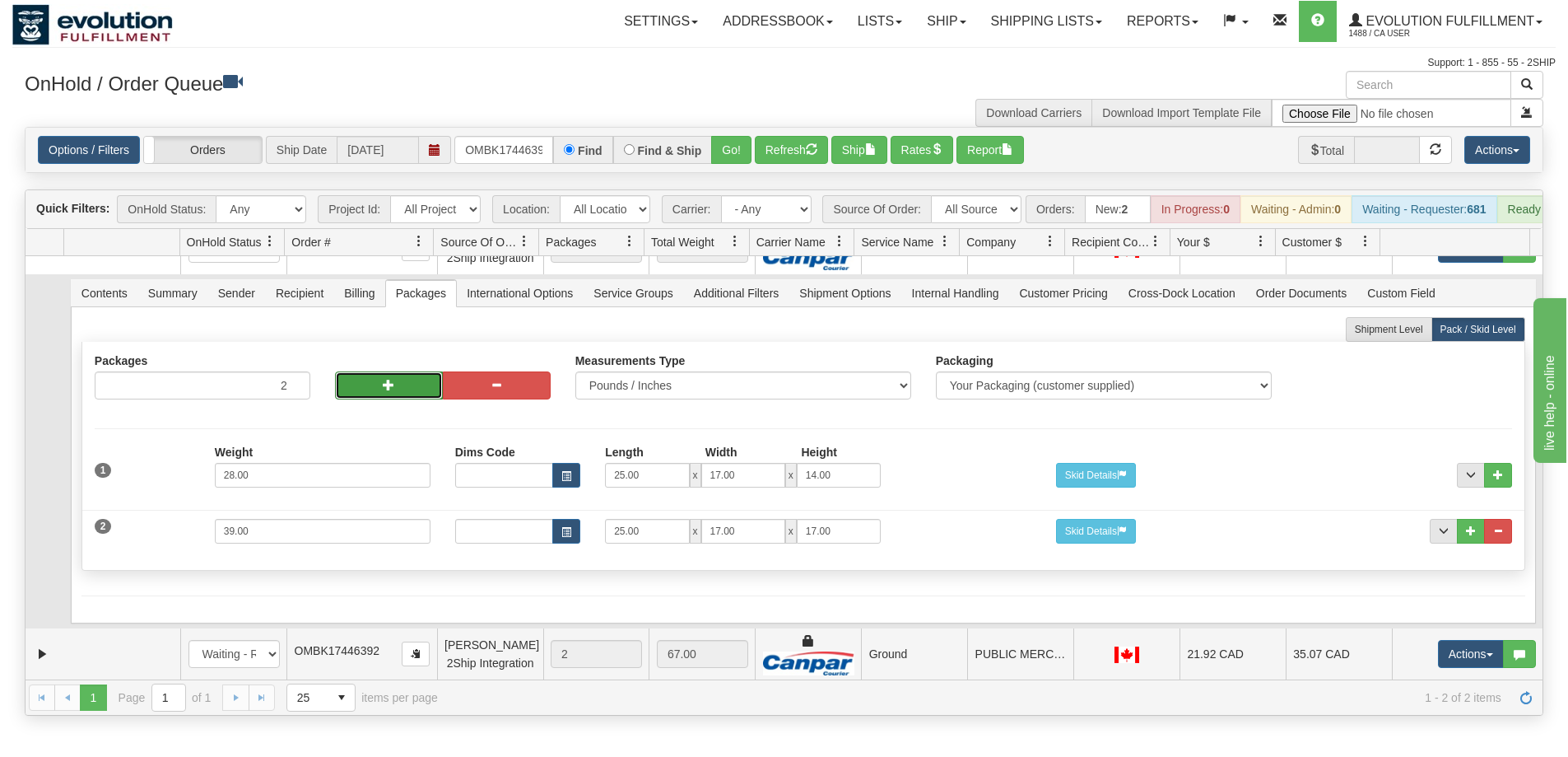
click at [407, 399] on button "button" at bounding box center [389, 385] width 108 height 28
click at [407, 389] on button "button" at bounding box center [389, 384] width 108 height 28
type input "4"
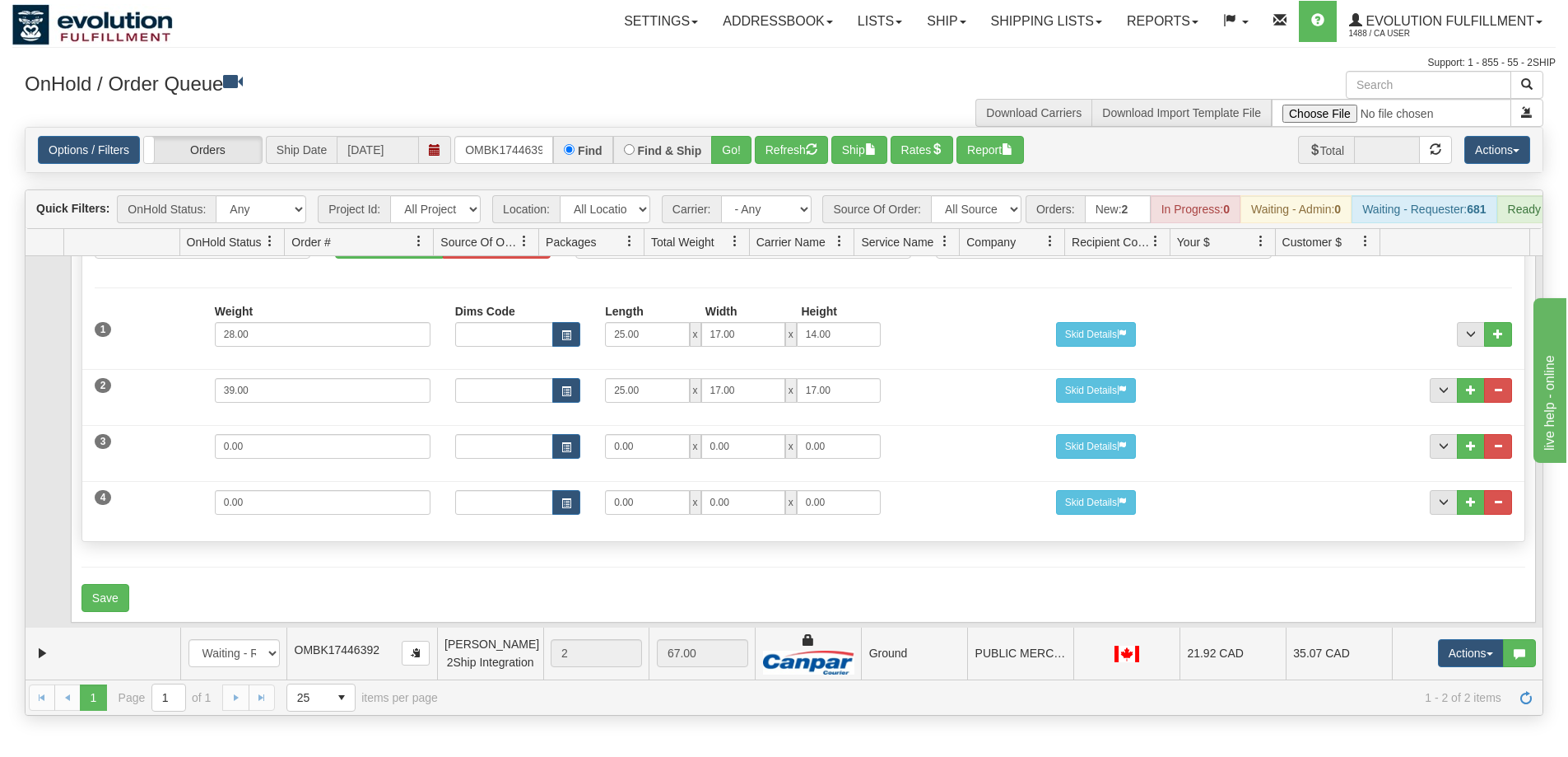
scroll to position [186, 0]
click at [1493, 506] on span "..." at bounding box center [1498, 502] width 10 height 10
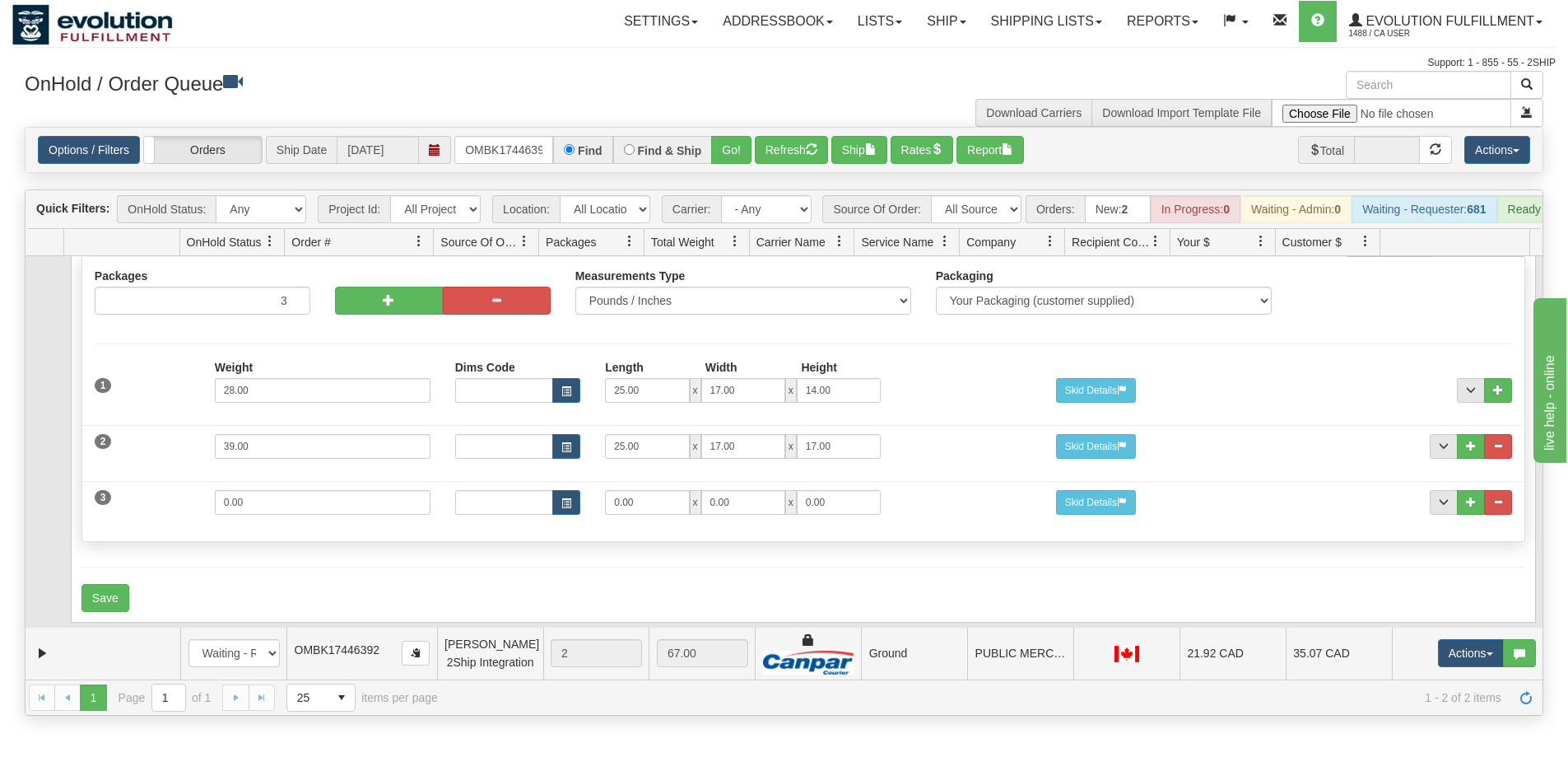
scroll to position [131, 0]
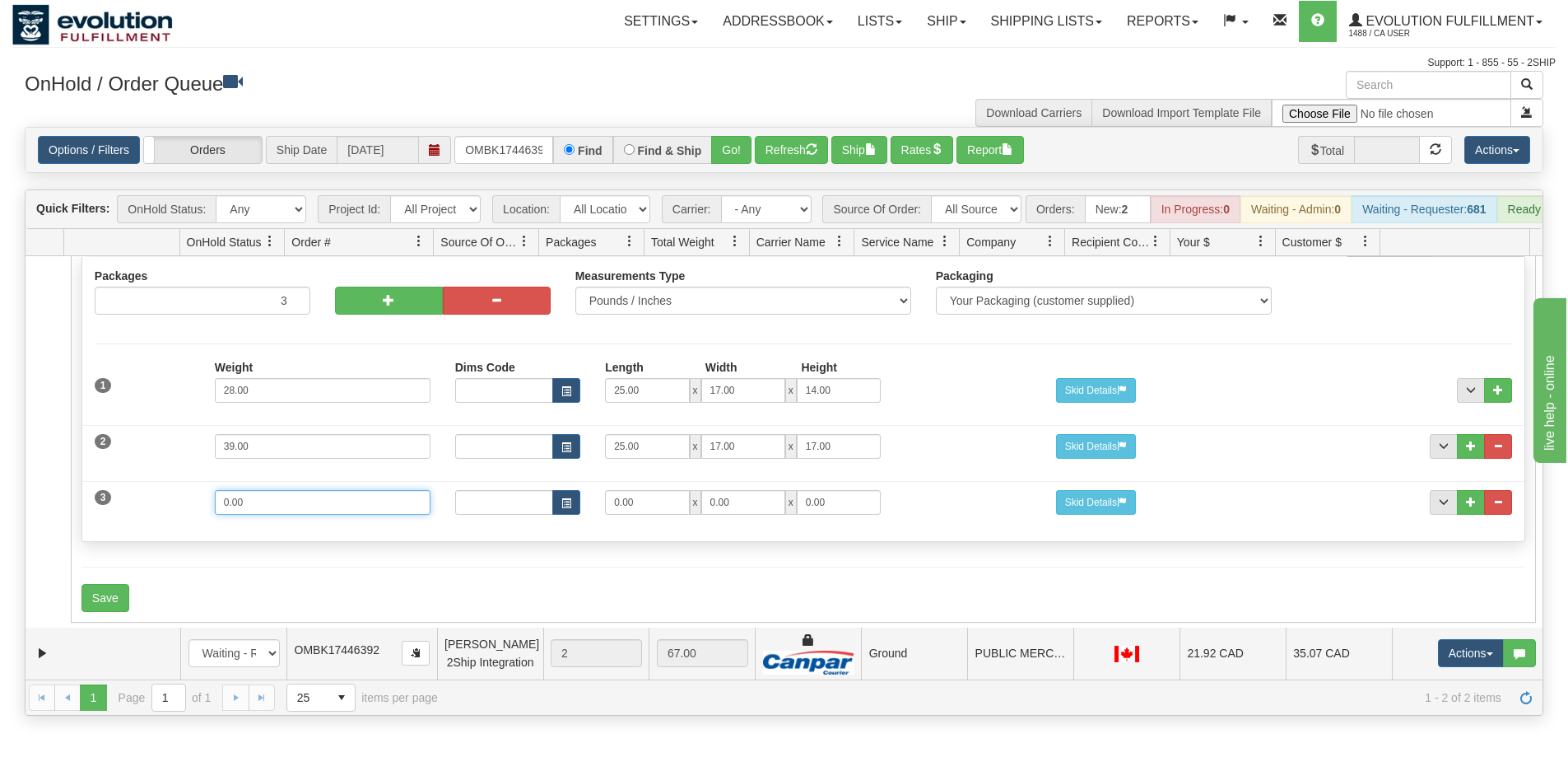
drag, startPoint x: 203, startPoint y: 505, endPoint x: 12, endPoint y: 505, distance: 191.0
click at [12, 505] on div "Toggle navigation Settings Shipping Preferences Fields Preferences New" at bounding box center [784, 378] width 1568 height 757
type input "5"
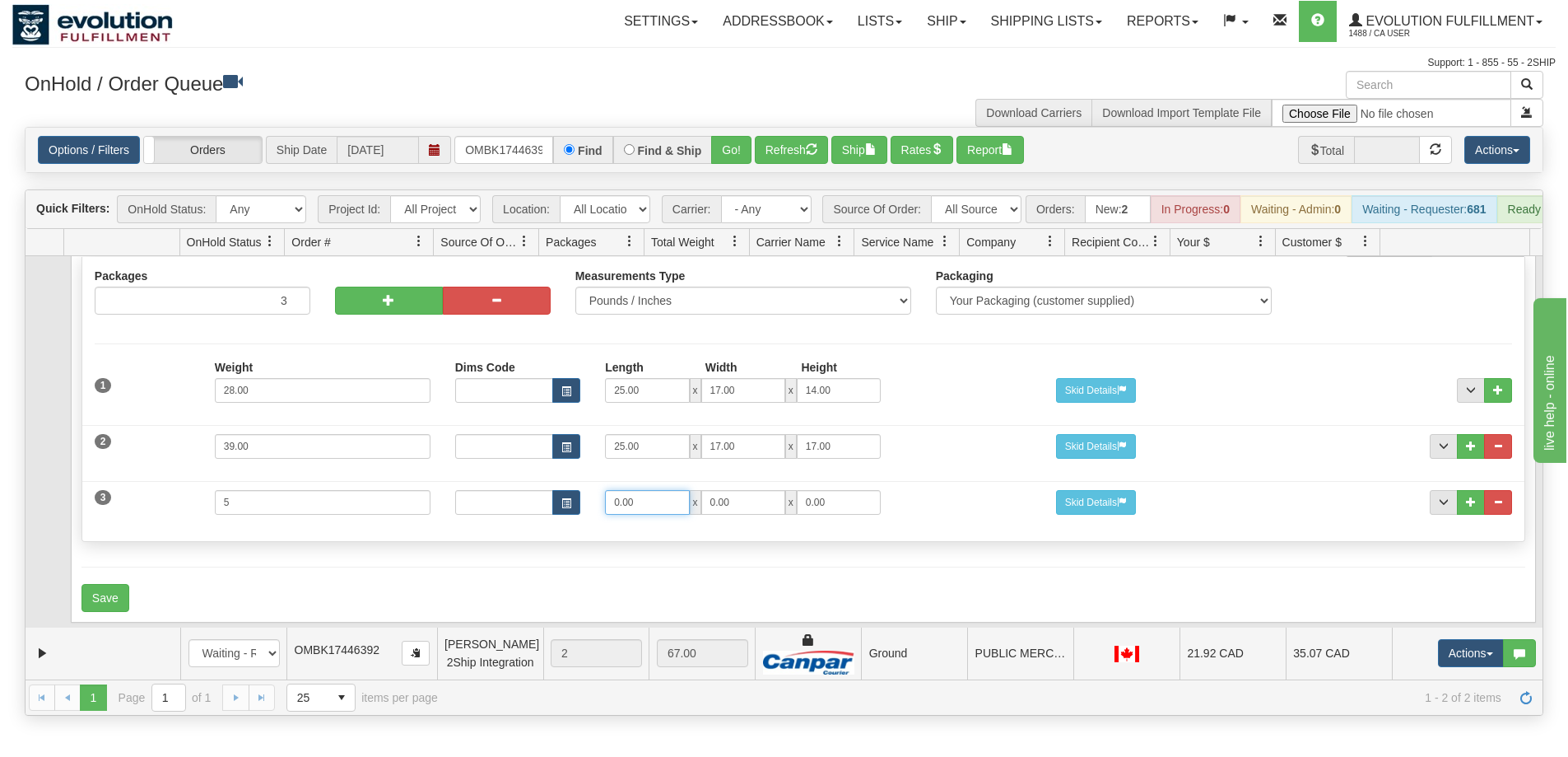
drag, startPoint x: 656, startPoint y: 496, endPoint x: 584, endPoint y: 494, distance: 72.0
click at [584, 494] on div "Dims Code Length Width Height 0.00 x 0.00 x 0.00" at bounding box center [743, 502] width 601 height 24
type input "14"
type input "8"
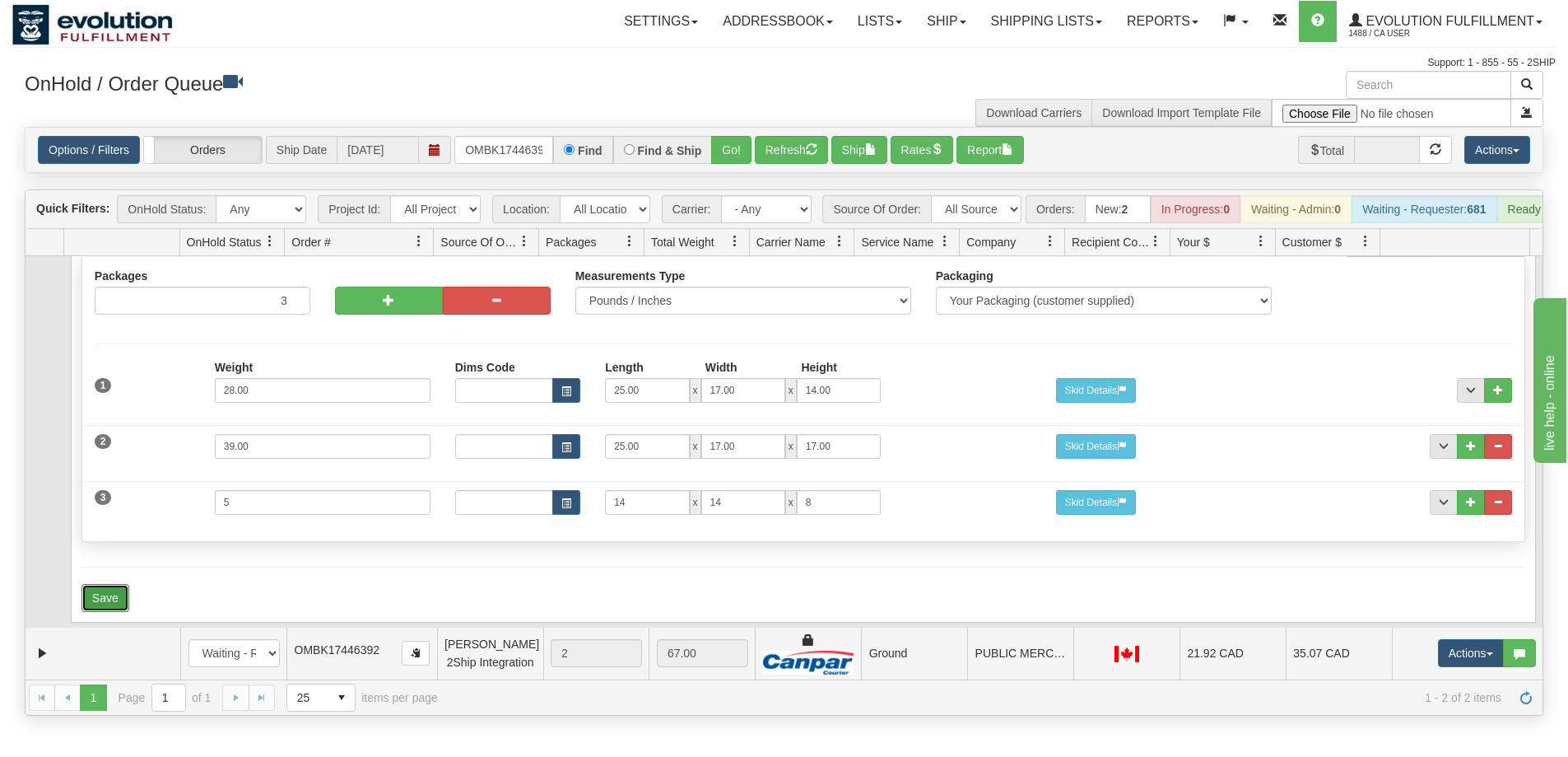
click at [126, 595] on button "Save" at bounding box center [105, 597] width 48 height 28
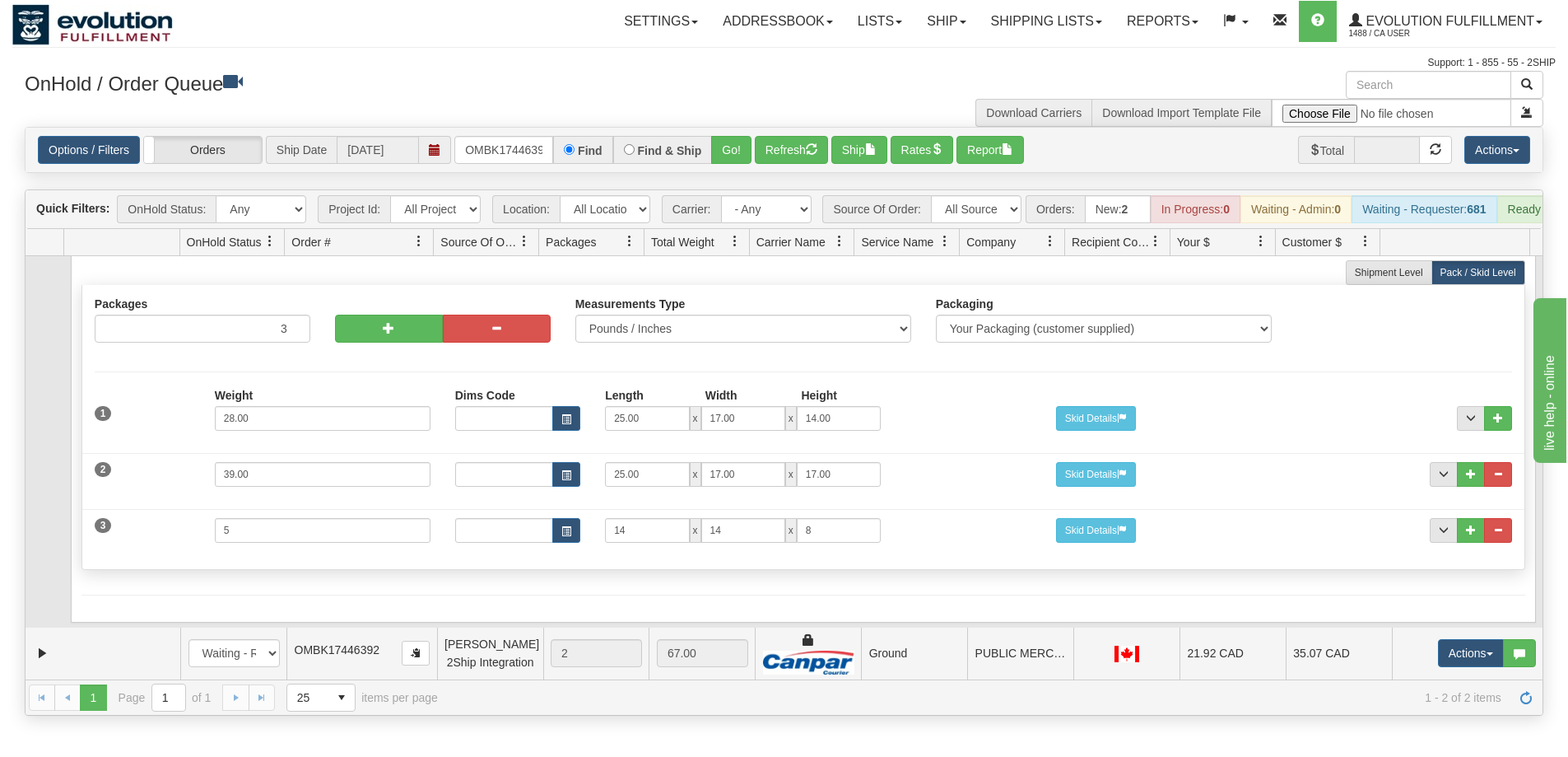
scroll to position [0, 0]
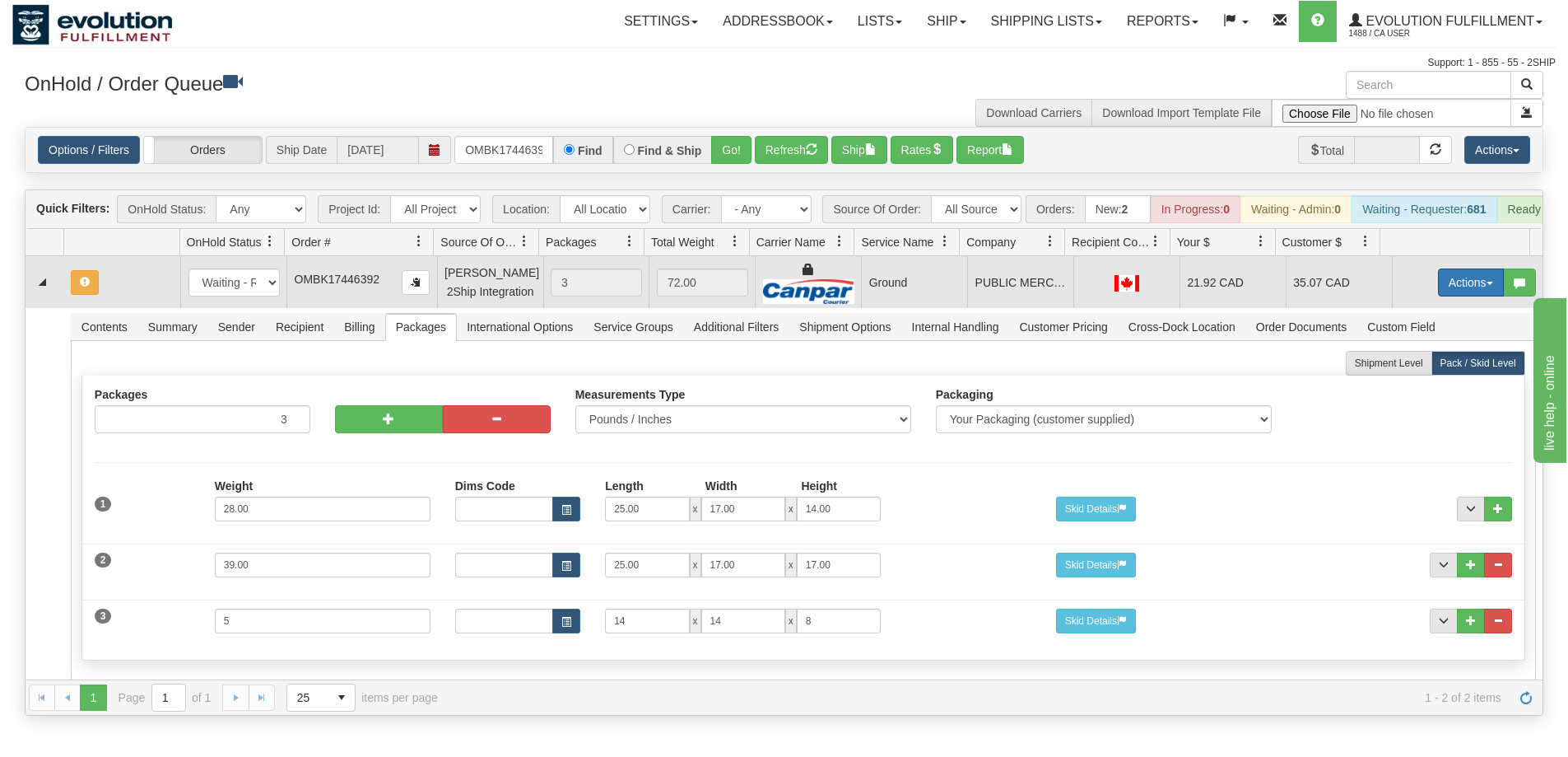
click at [1448, 292] on button "Actions" at bounding box center [1471, 282] width 66 height 28
click at [1416, 342] on span "Refresh Rates" at bounding box center [1430, 335] width 85 height 13
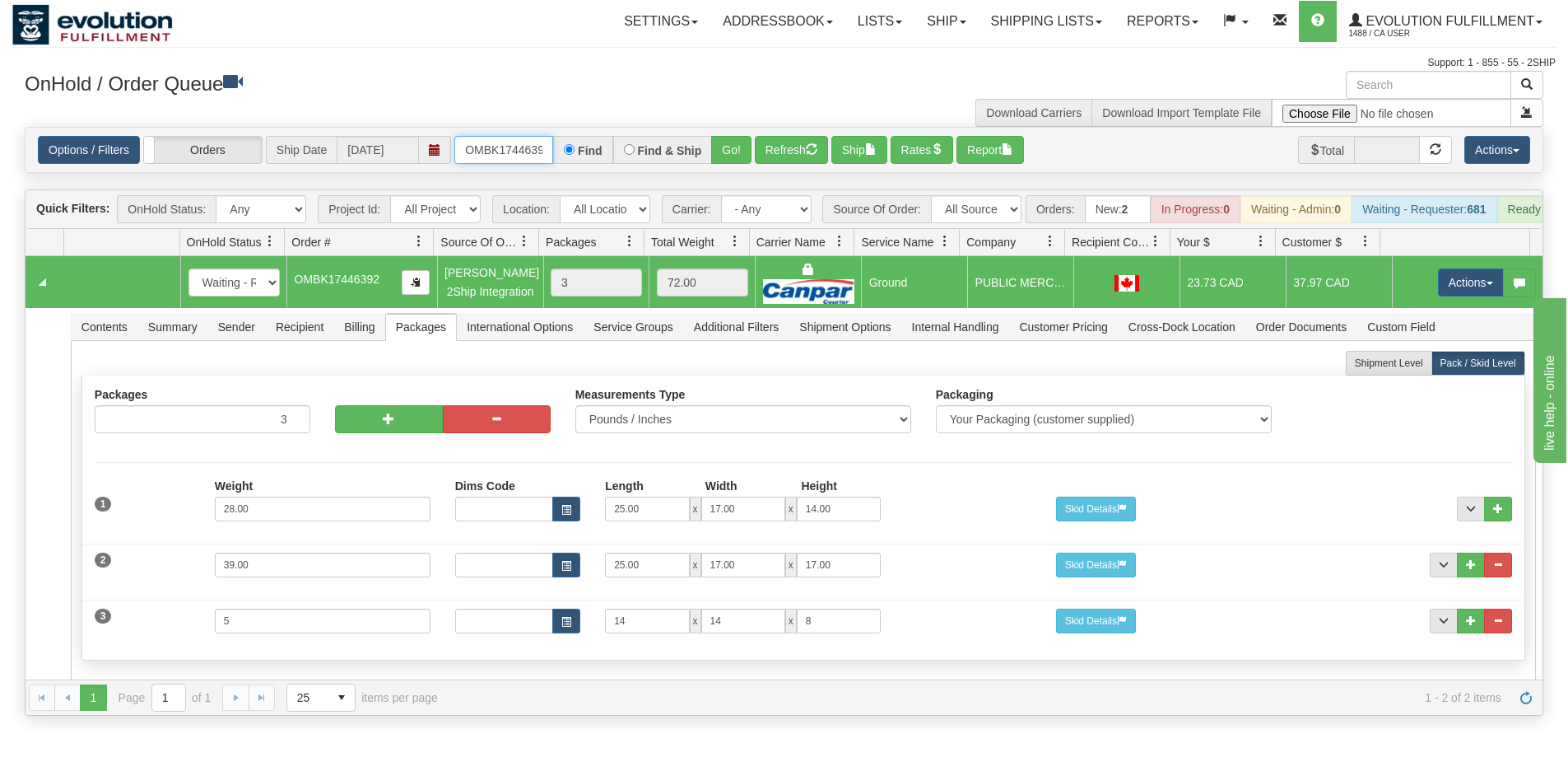
scroll to position [0, 8]
drag, startPoint x: 463, startPoint y: 147, endPoint x: 580, endPoint y: 147, distance: 117.0
click at [580, 147] on div "OMBK17446392 Find Find & Ship Go!" at bounding box center [603, 149] width 297 height 28
click at [598, 94] on h3 "OnHold / Order Queue" at bounding box center [398, 83] width 747 height 24
drag, startPoint x: 463, startPoint y: 149, endPoint x: 588, endPoint y: 148, distance: 125.0
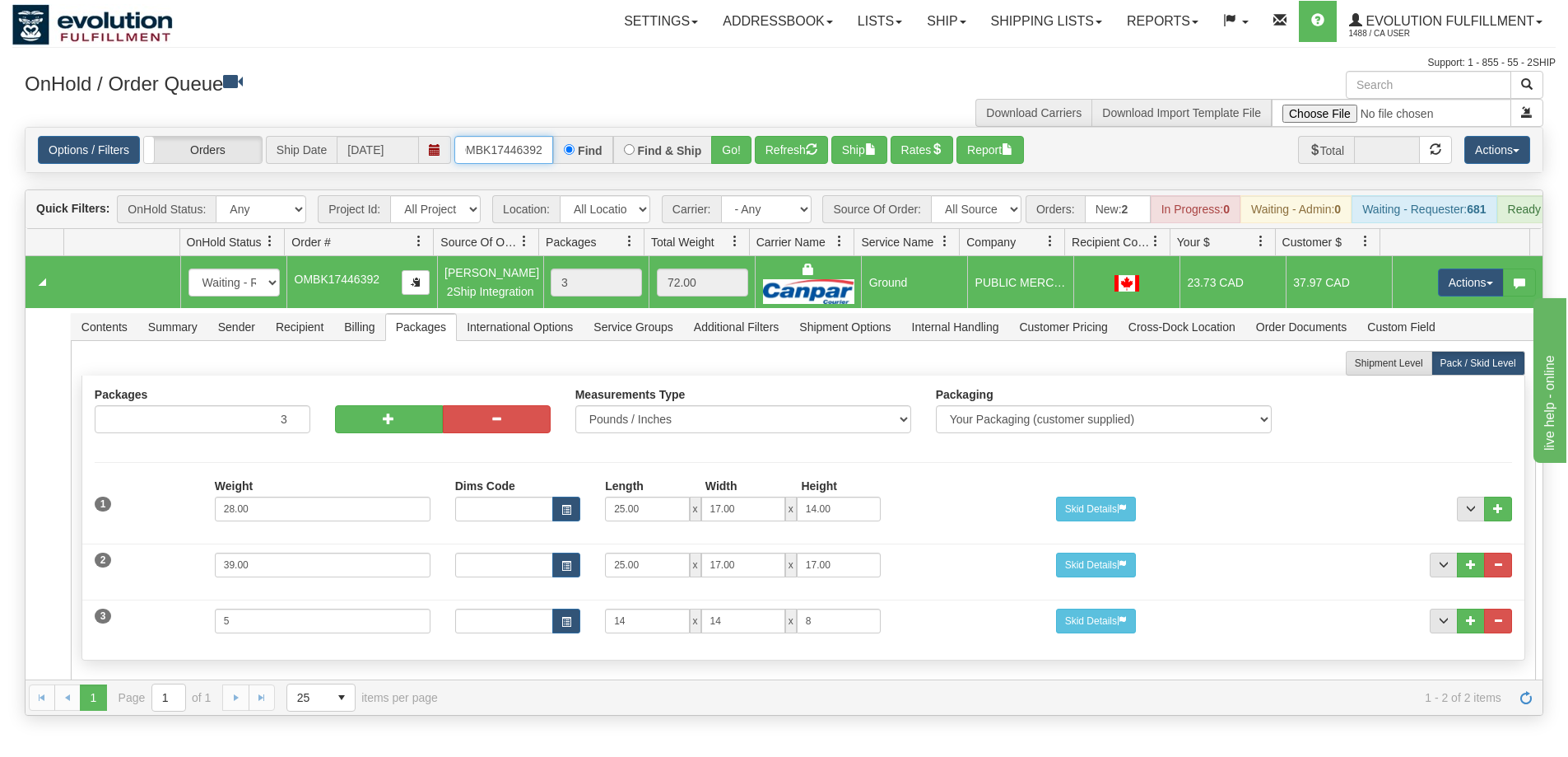
click at [588, 148] on div "OMBK17446392 Find Find & Ship Go!" at bounding box center [603, 149] width 297 height 28
click at [728, 151] on button "Go!" at bounding box center [731, 149] width 40 height 28
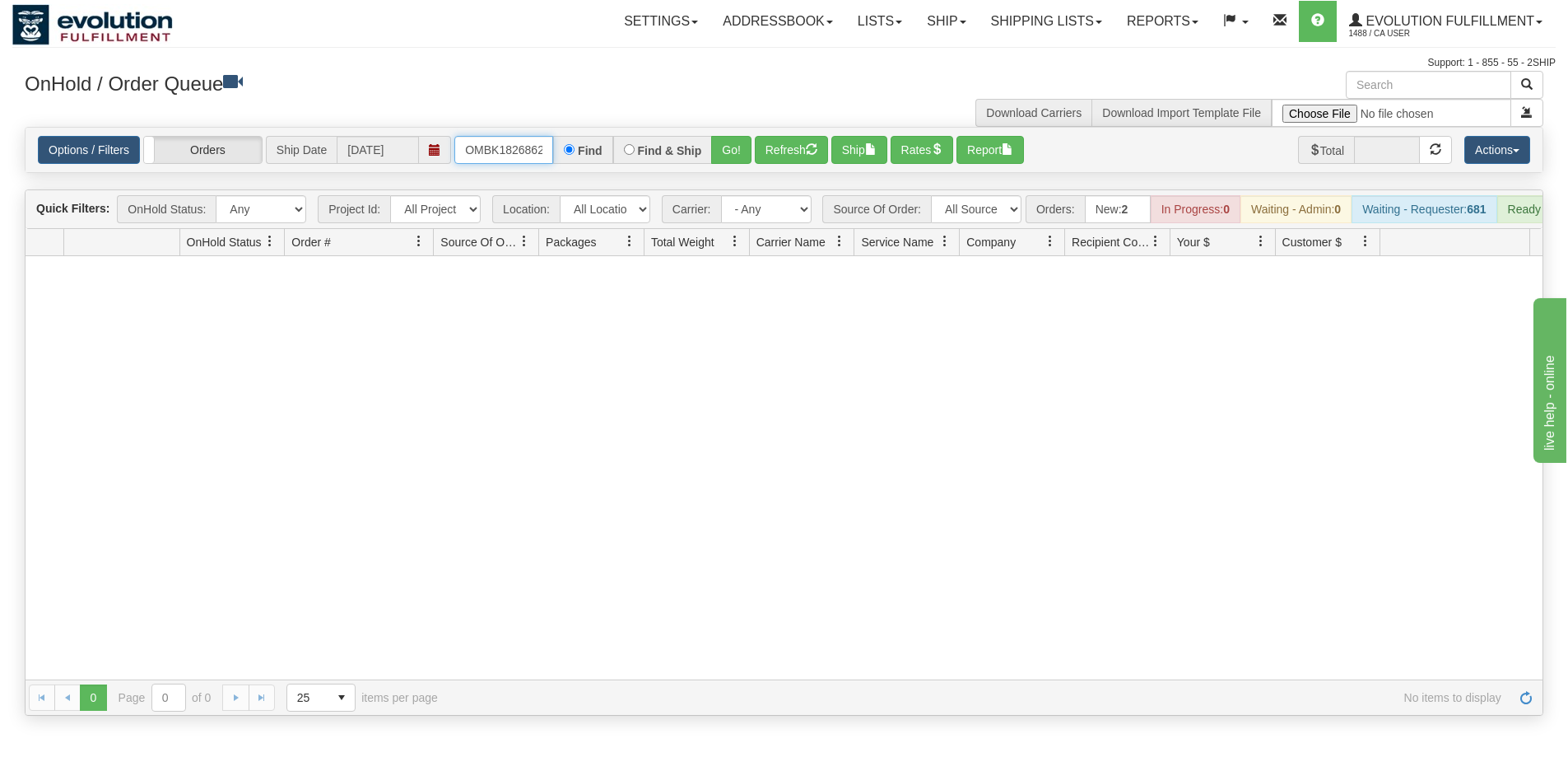
click at [513, 152] on input "OMBK18268624 BO02" at bounding box center [503, 149] width 98 height 28
type input "OMBK18268624_BO02"
click at [726, 151] on button "Go!" at bounding box center [731, 149] width 40 height 28
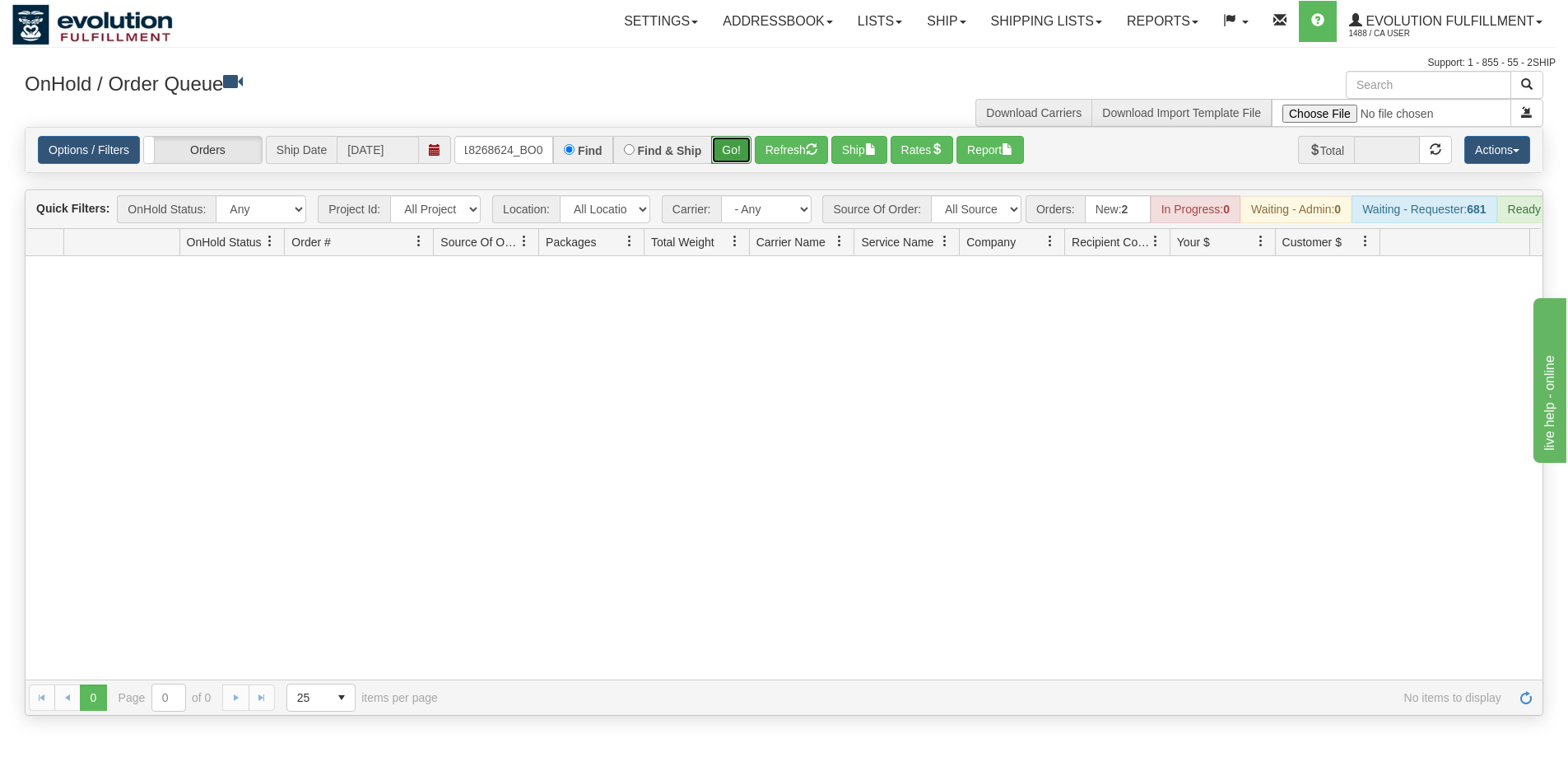
scroll to position [0, 0]
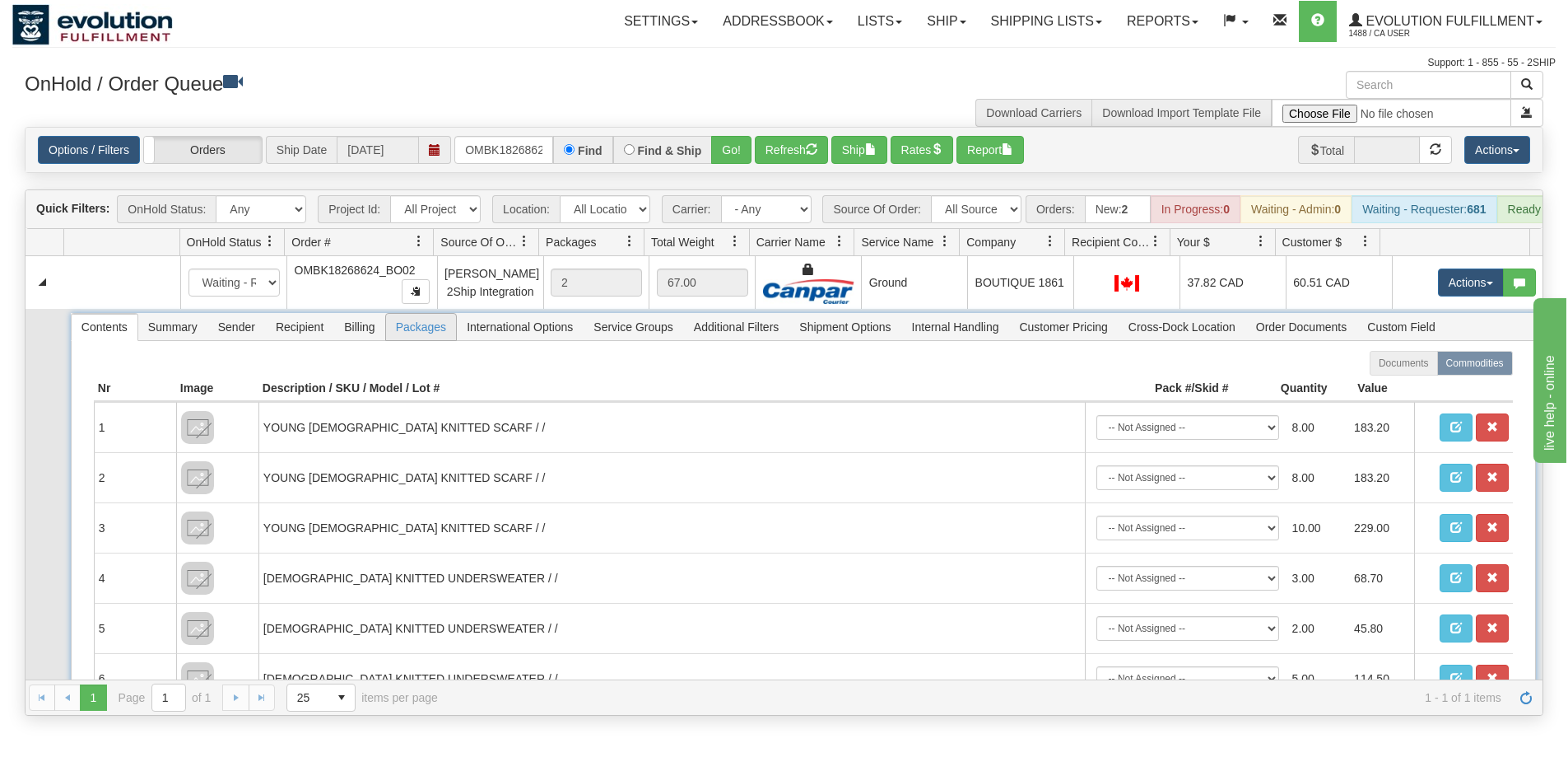
click at [412, 340] on span "Packages" at bounding box center [421, 327] width 70 height 26
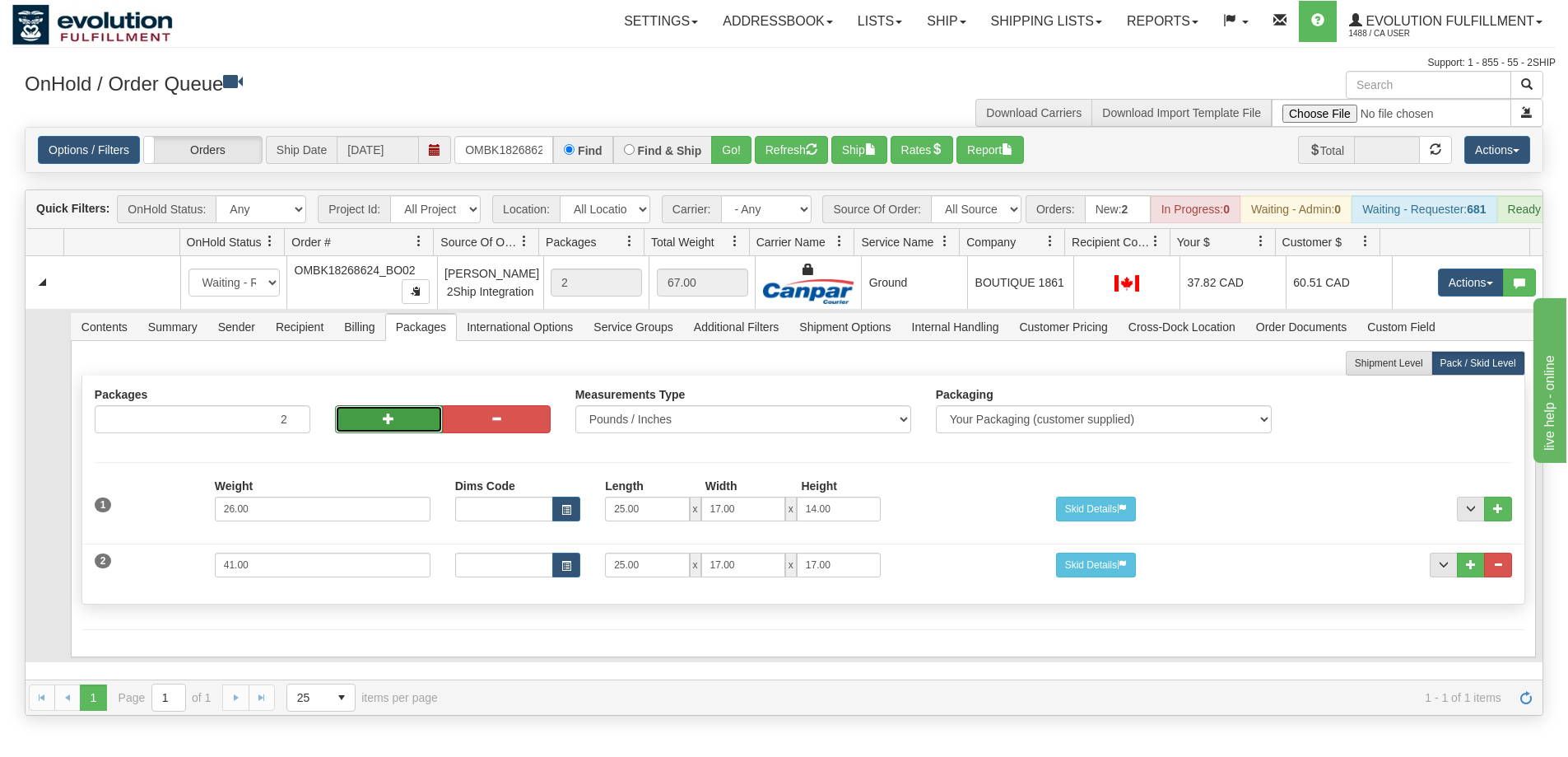
click at [383, 424] on span "button" at bounding box center [389, 418] width 12 height 12
type input "4"
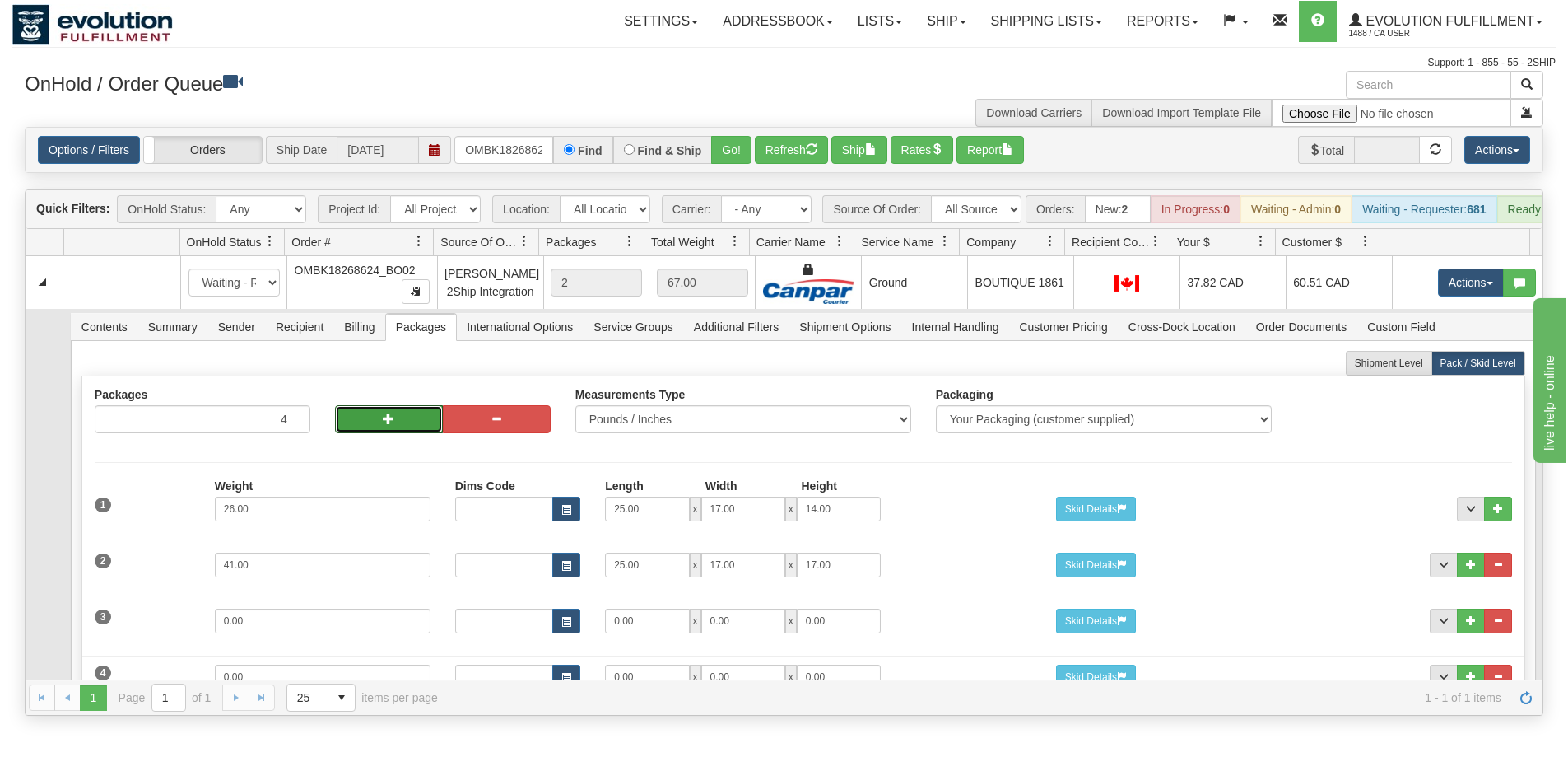
click at [383, 424] on span "button" at bounding box center [389, 418] width 12 height 12
type input "5"
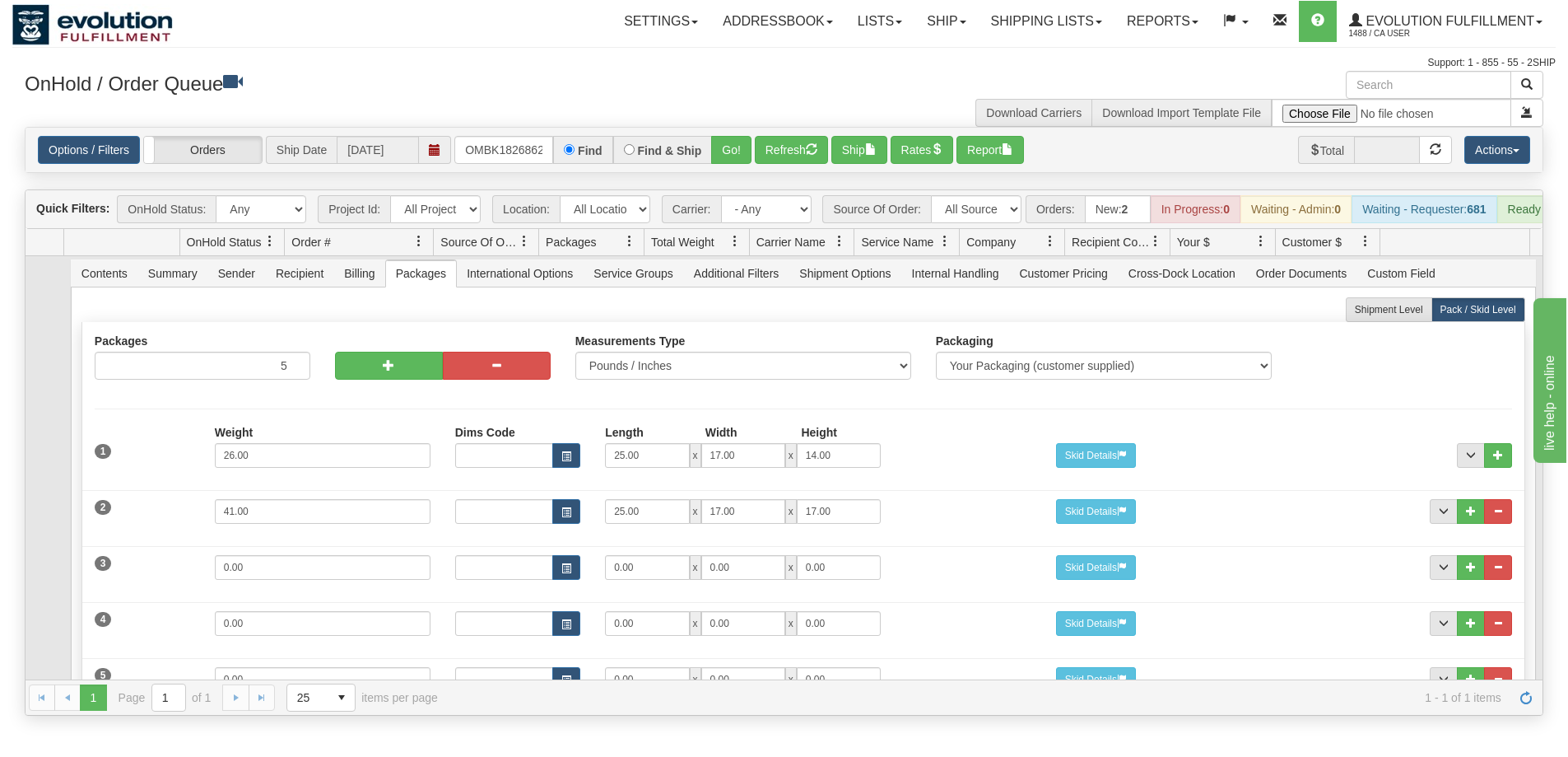
scroll to position [165, 0]
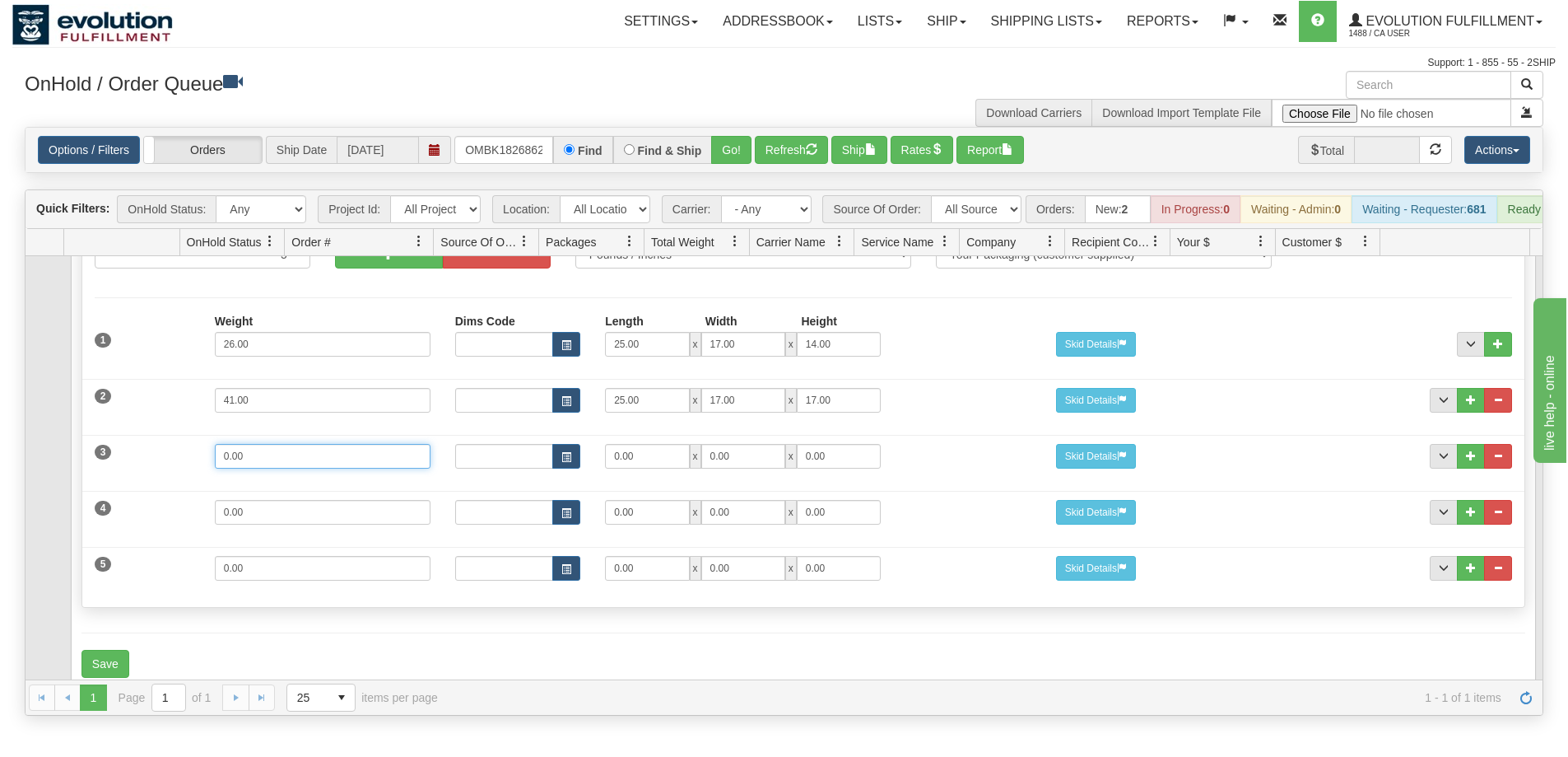
drag, startPoint x: 211, startPoint y: 456, endPoint x: 115, endPoint y: 442, distance: 97.0
click at [115, 442] on div "3 Weight 0.00 Dims Code Length Width Height 0.00 x 0.00 x" at bounding box center [804, 455] width 1443 height 56
type input "23"
type input "2"
type input "25"
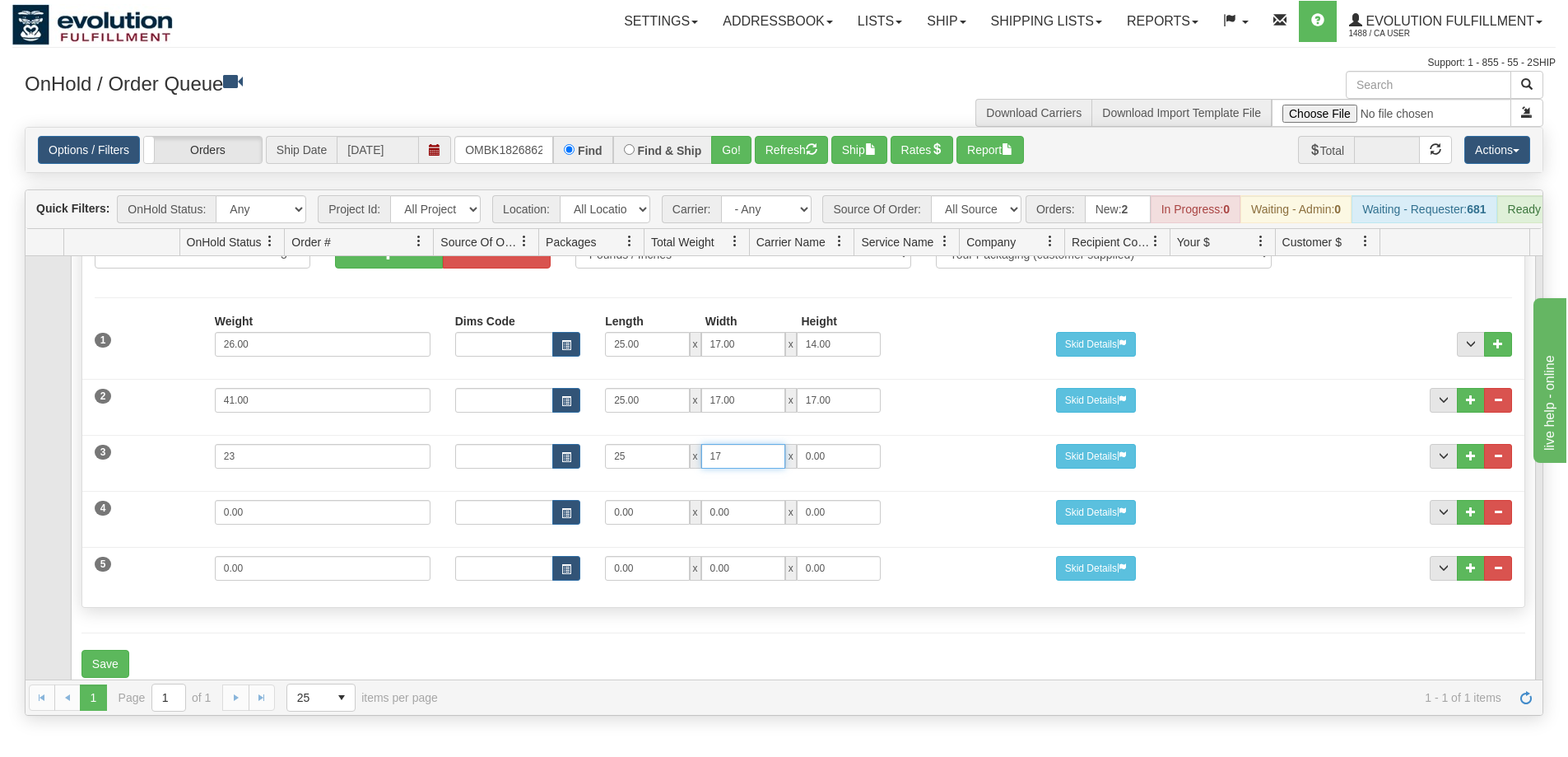
type input "17"
drag, startPoint x: 275, startPoint y: 534, endPoint x: 66, endPoint y: 531, distance: 209.0
click at [66, 531] on td "Contents Summary Sender Recipient Billing Packages International Options Servic…" at bounding box center [803, 418] width 1480 height 549
type input "22"
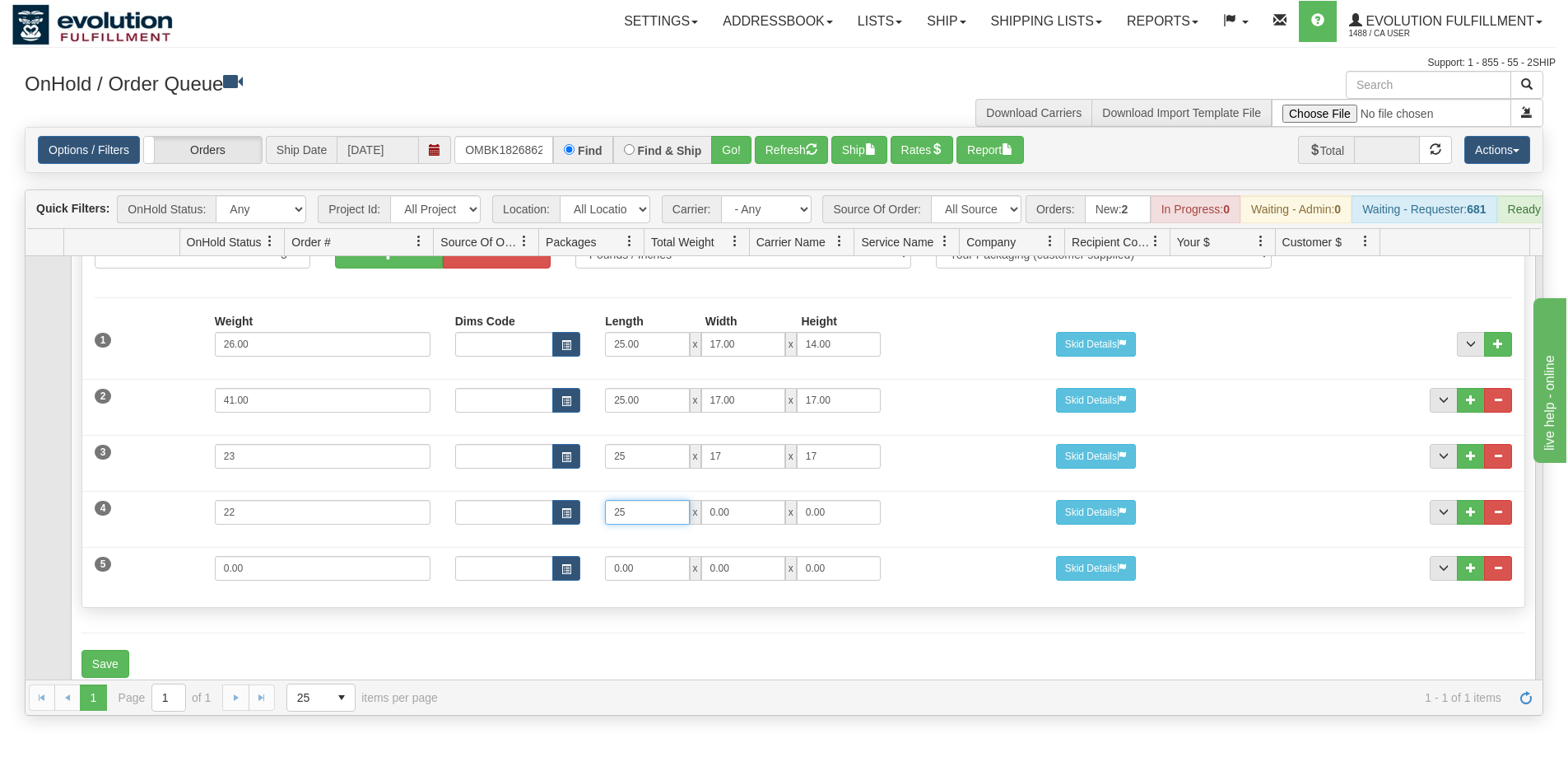
type input "25"
type input "17"
drag, startPoint x: 256, startPoint y: 580, endPoint x: 185, endPoint y: 577, distance: 71.1
click at [186, 577] on div "5 Weight 0.00 Dims Code Length Width Height 0.00 x 0.00 x" at bounding box center [804, 567] width 1443 height 56
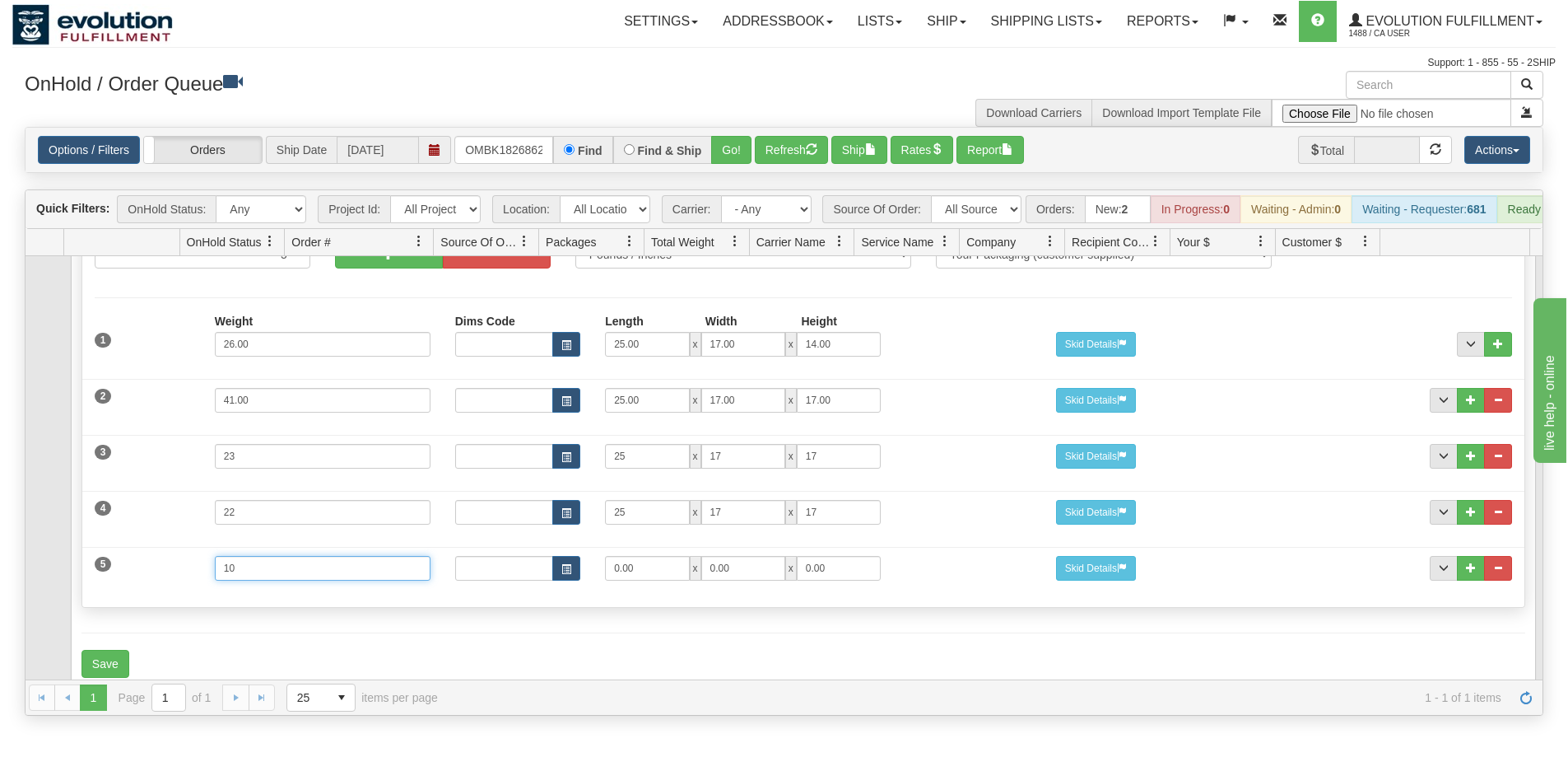
type input "10"
type input "21"
type input "15"
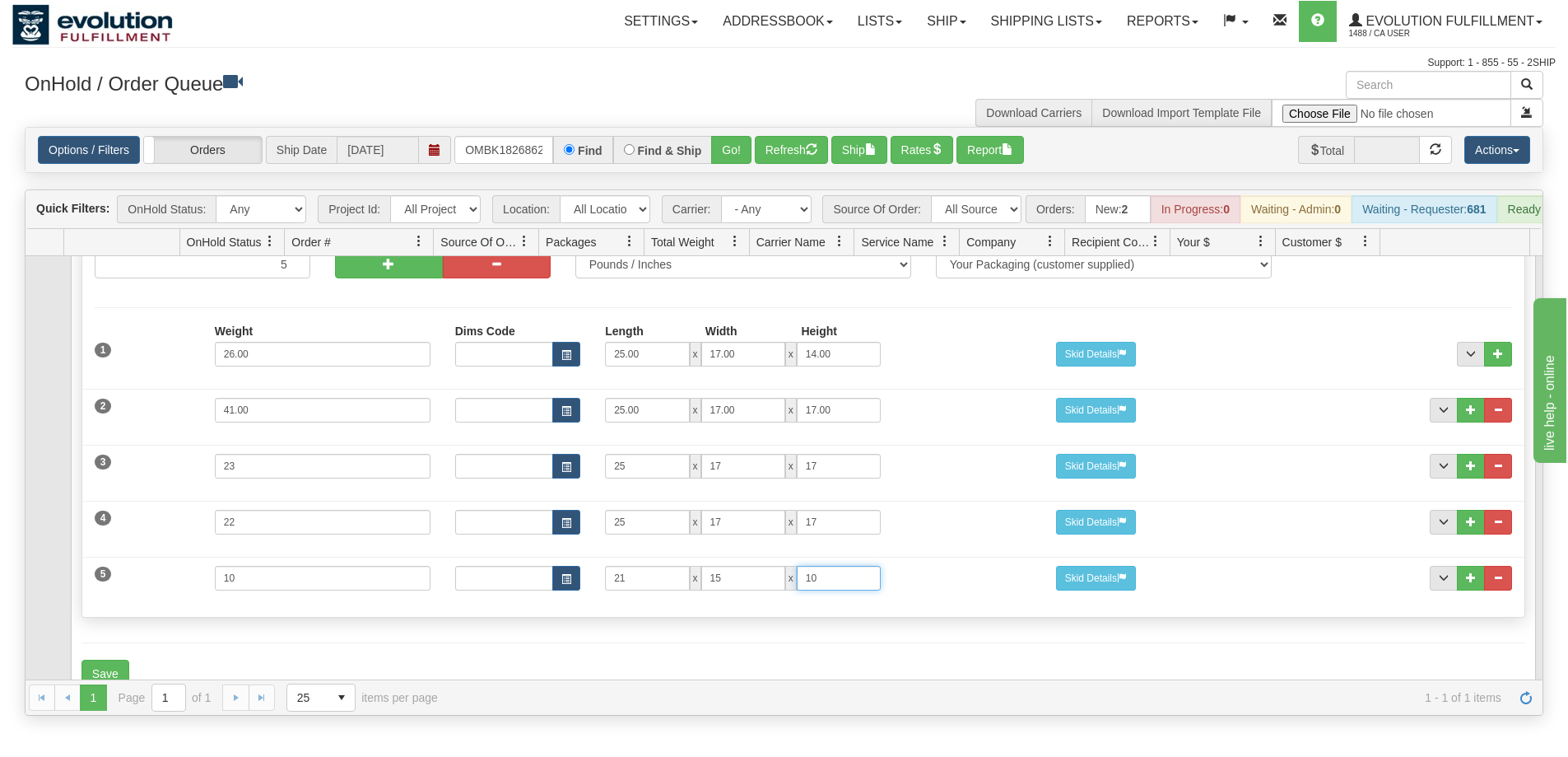
scroll to position [191, 0]
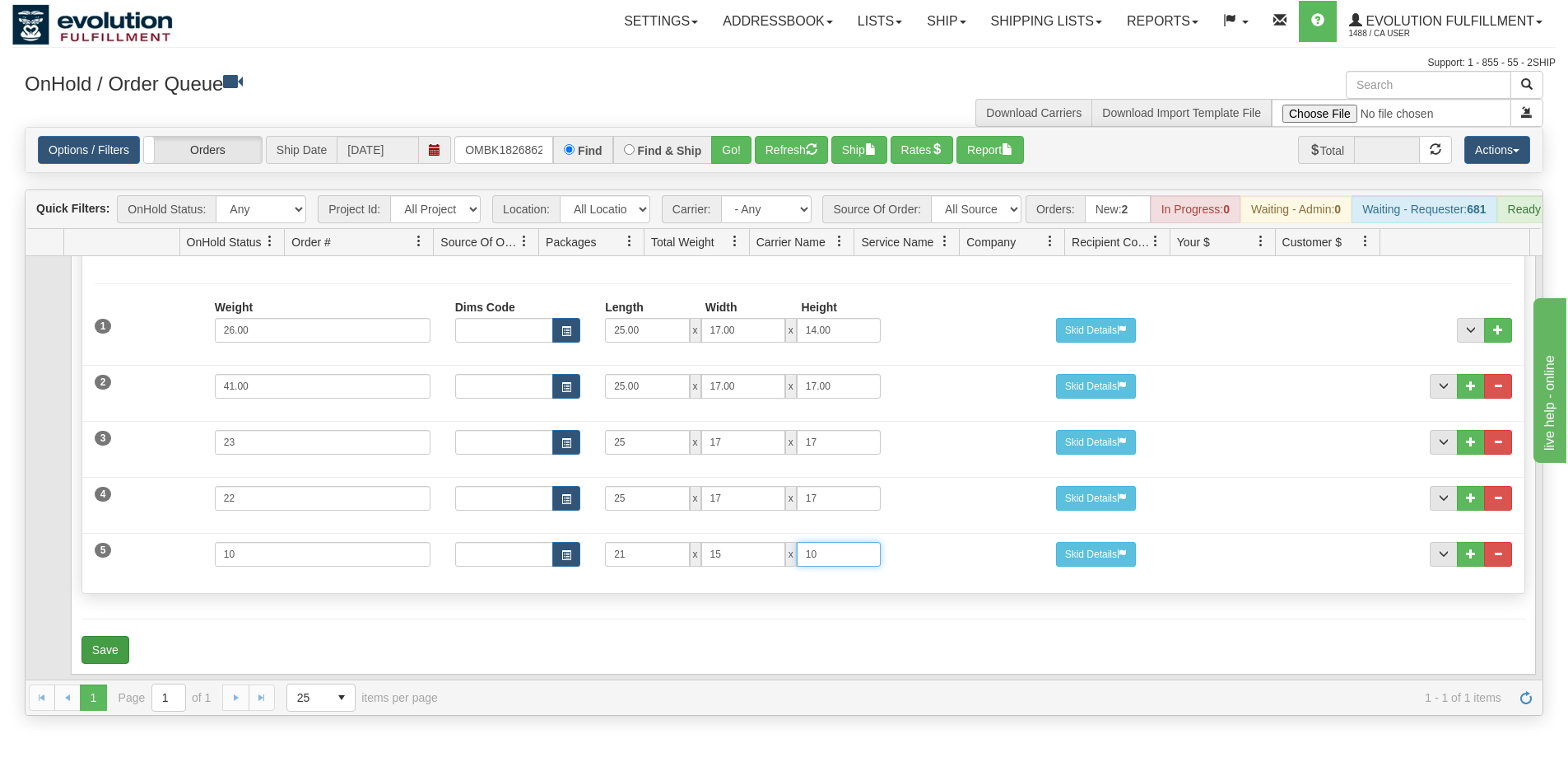
type input "10"
click at [114, 640] on button "Save" at bounding box center [105, 649] width 48 height 28
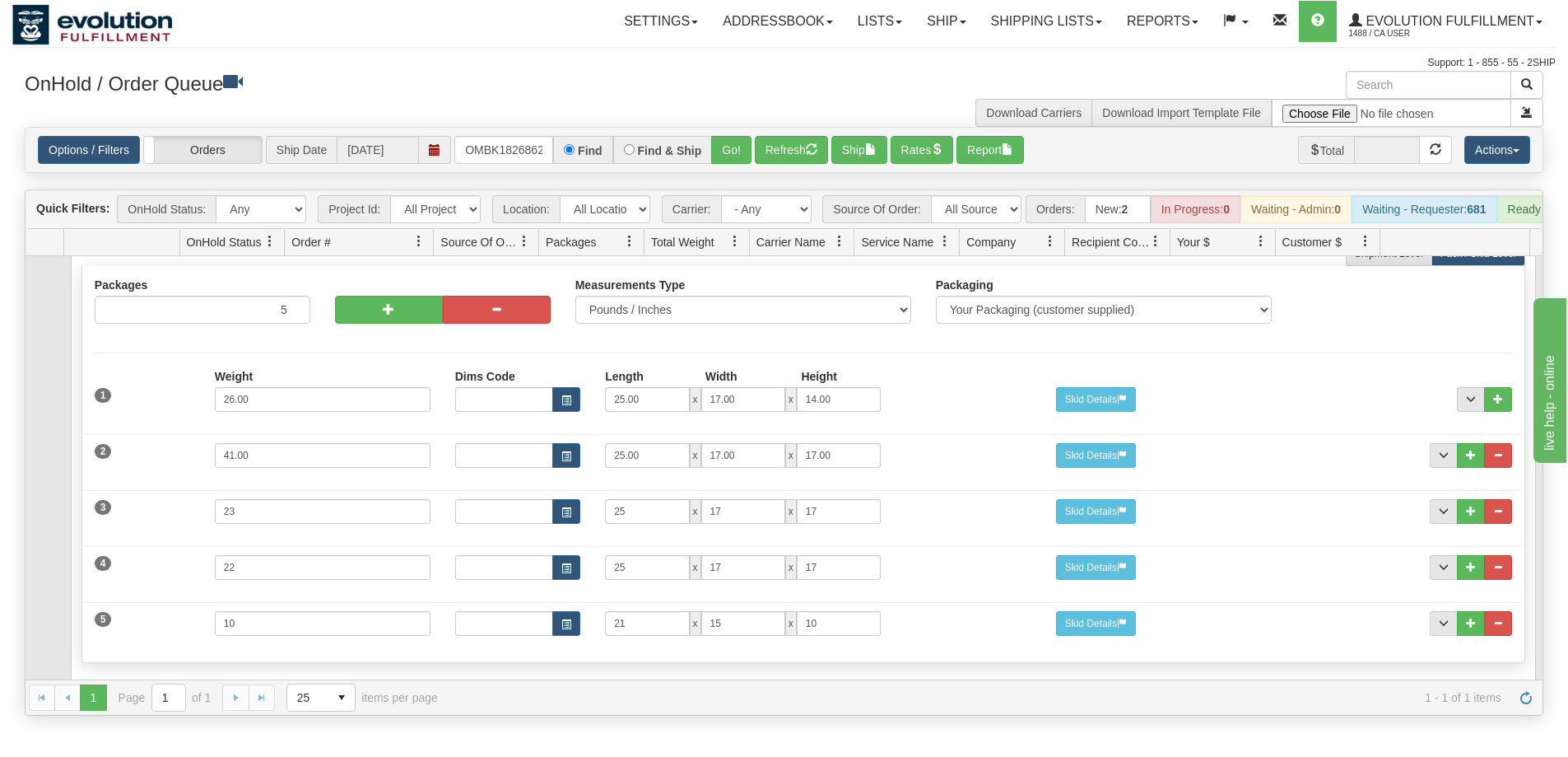
scroll to position [0, 0]
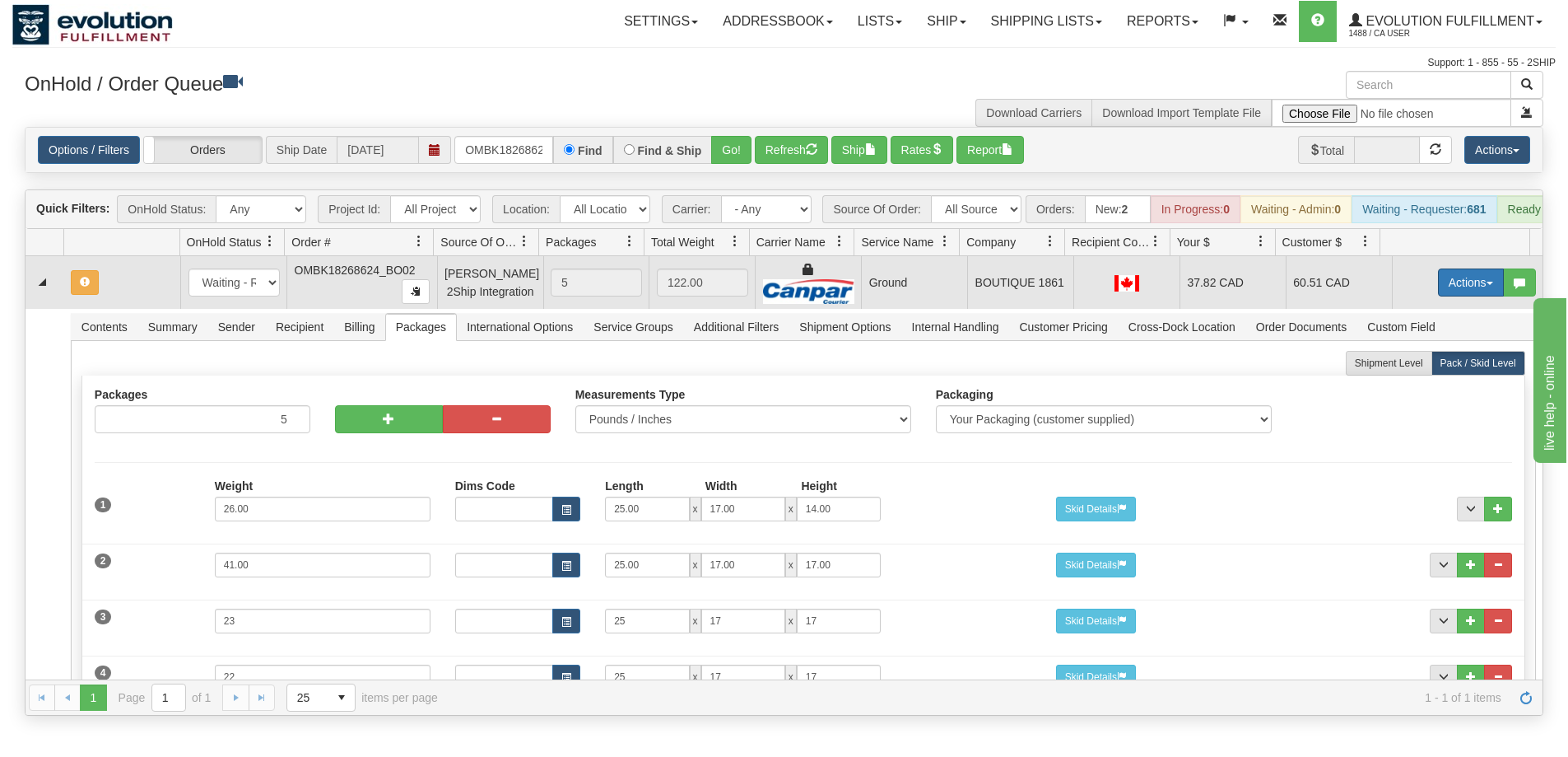
click at [1463, 288] on button "Actions" at bounding box center [1471, 282] width 66 height 28
click at [1410, 342] on span "Refresh Rates" at bounding box center [1430, 335] width 85 height 13
